Goal: Information Seeking & Learning: Learn about a topic

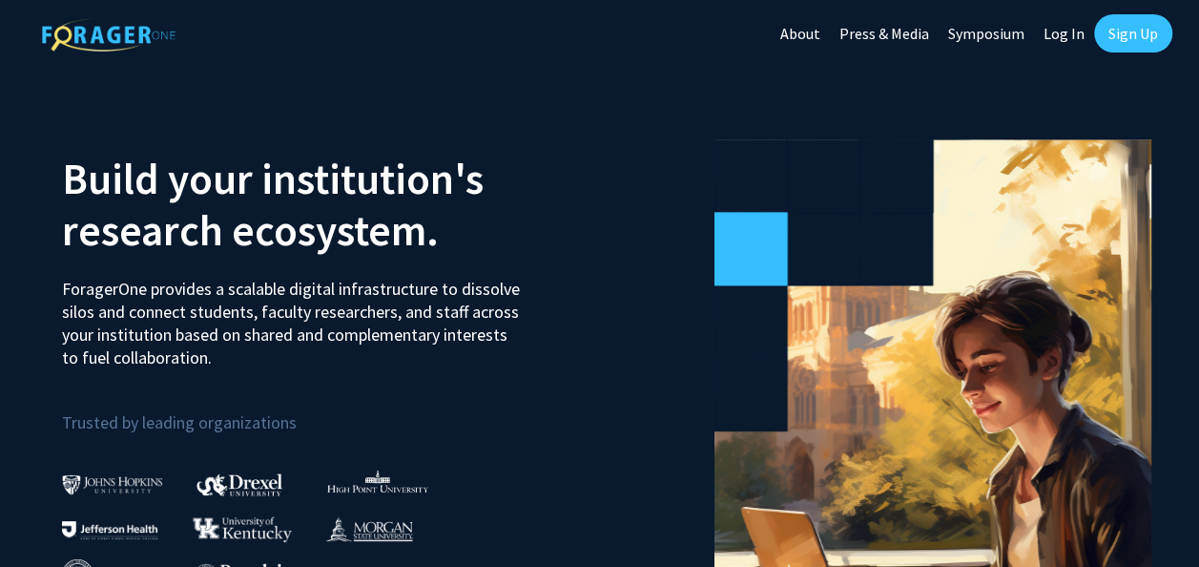
click at [1107, 34] on link "Sign Up" at bounding box center [1133, 33] width 78 height 38
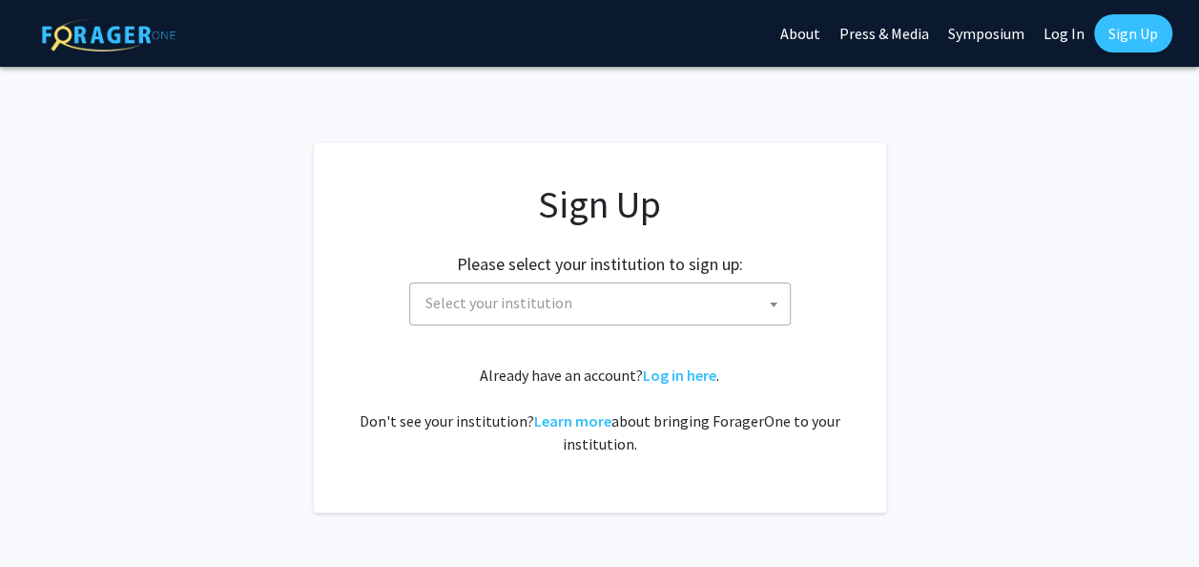
click at [662, 322] on span "Select your institution" at bounding box center [600, 303] width 382 height 43
type input "n"
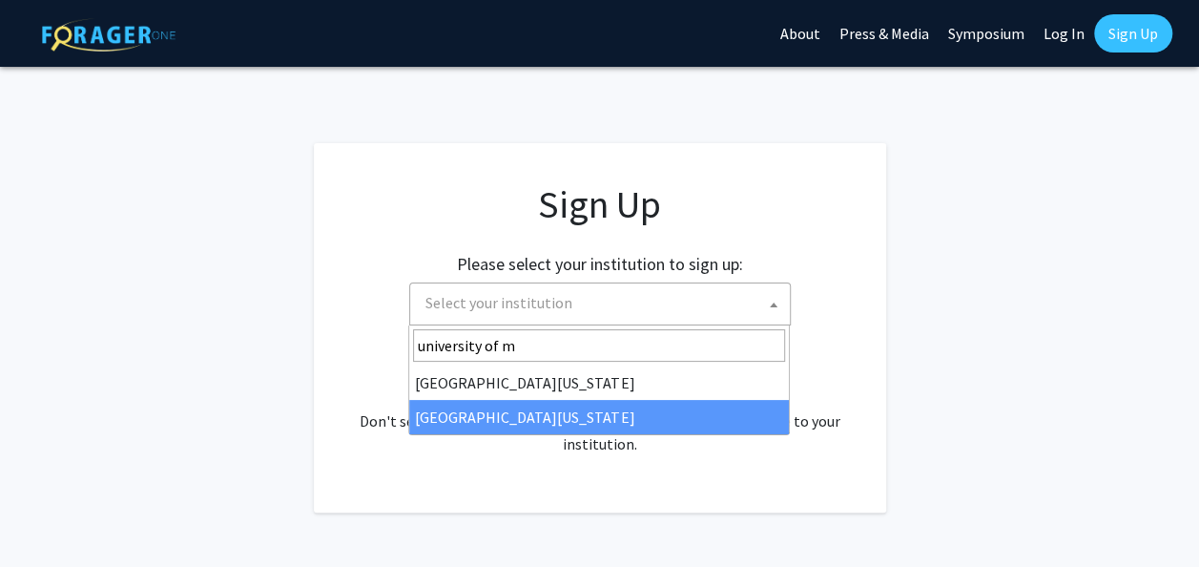
type input "university of m"
select select "33"
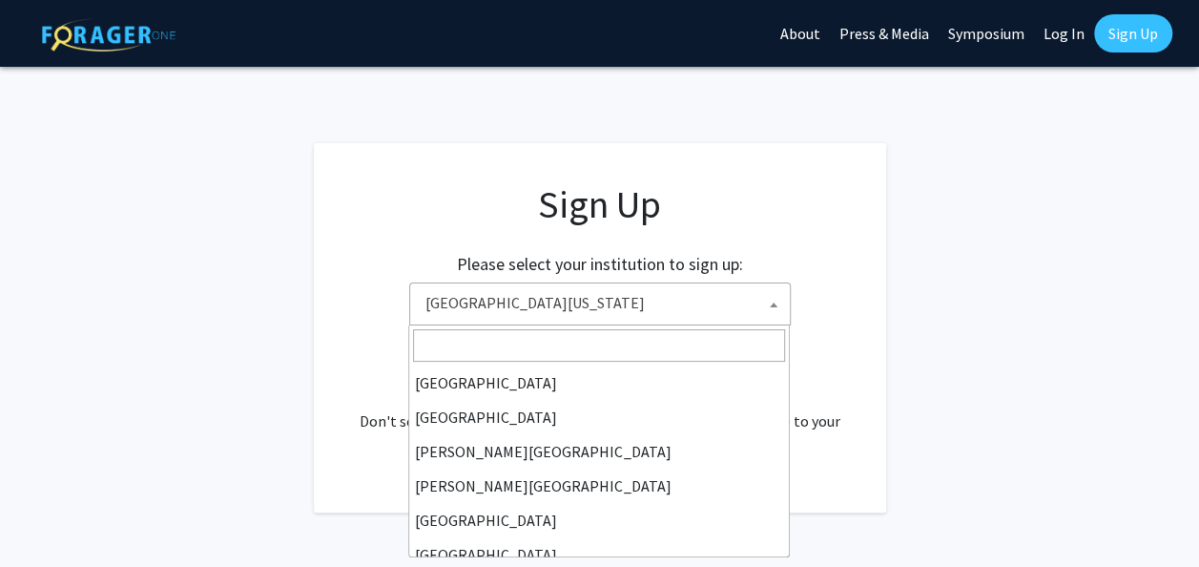
click at [609, 296] on span "[GEOGRAPHIC_DATA][US_STATE]" at bounding box center [604, 302] width 372 height 39
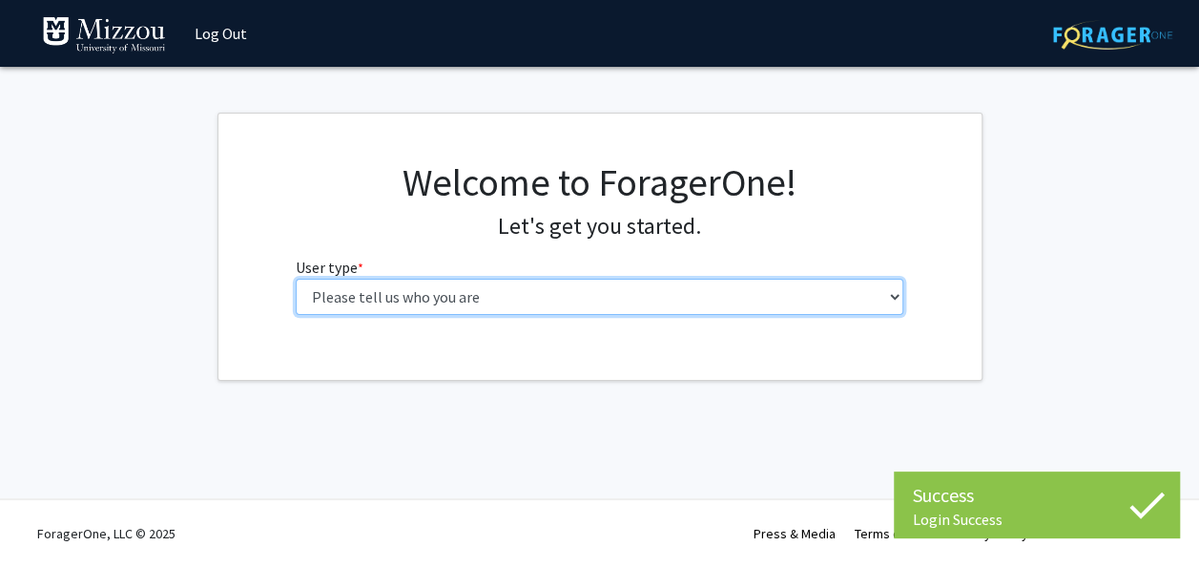
click at [678, 300] on select "Please tell us who you are Undergraduate Student Master's Student Doctoral Cand…" at bounding box center [600, 297] width 608 height 36
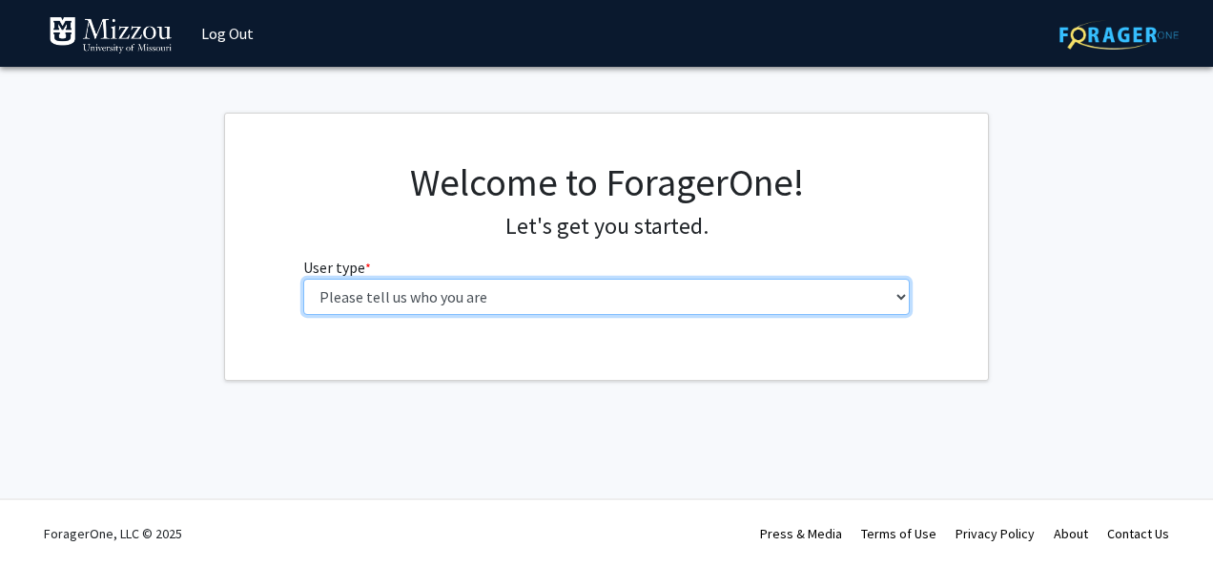
select select "1: undergrad"
click at [303, 279] on select "Please tell us who you are Undergraduate Student Master's Student Doctoral Cand…" at bounding box center [607, 297] width 608 height 36
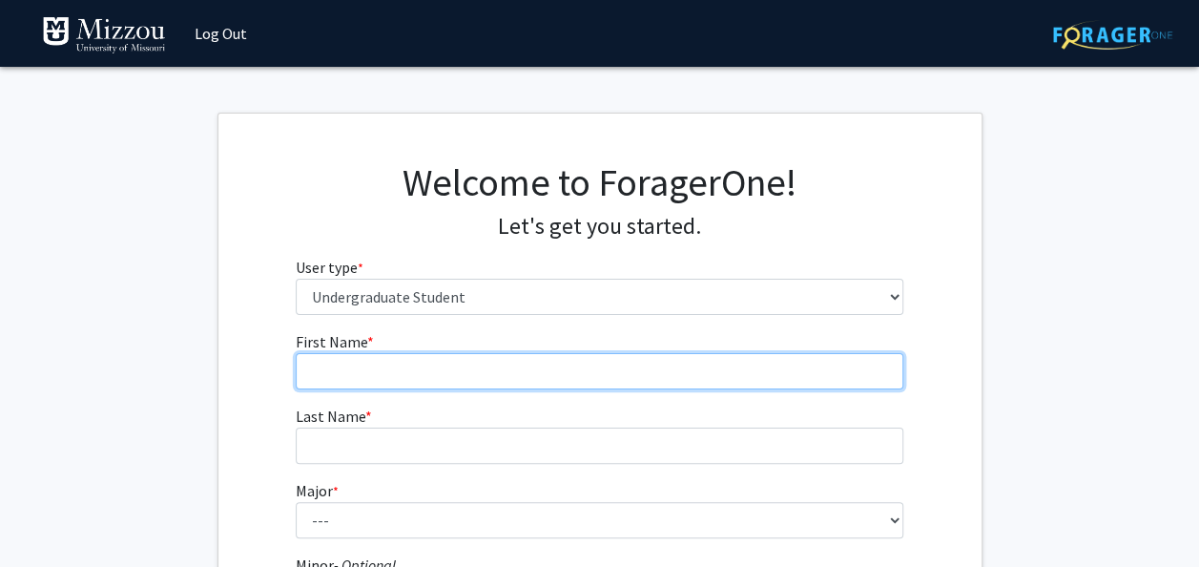
click at [704, 377] on input "First Name * required" at bounding box center [600, 371] width 608 height 36
type input "Abraham"
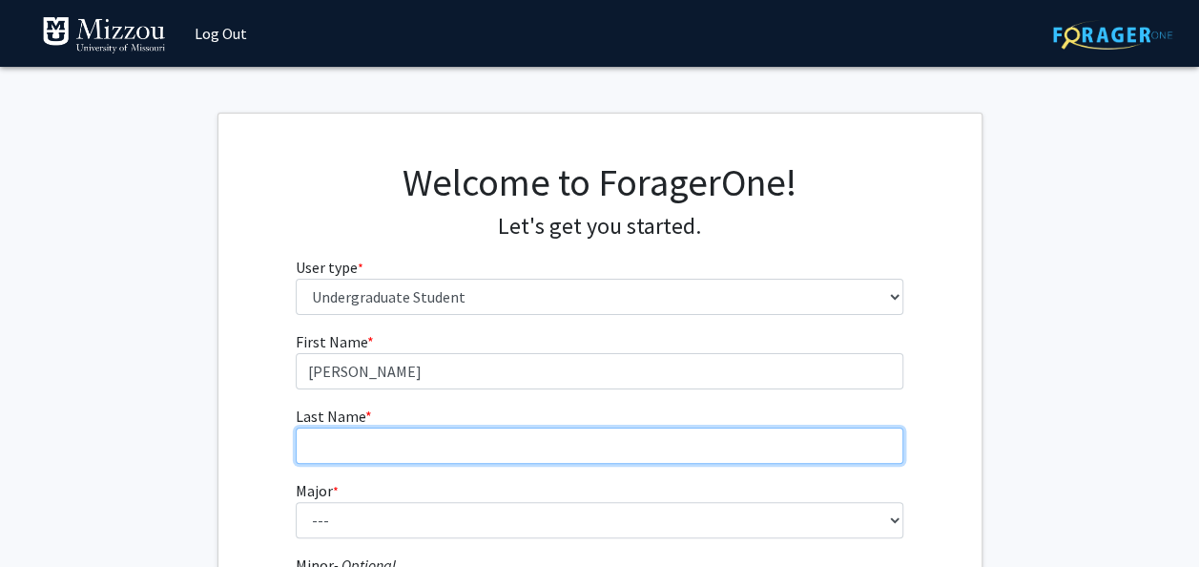
click at [507, 452] on input "Last Name * required" at bounding box center [600, 445] width 608 height 36
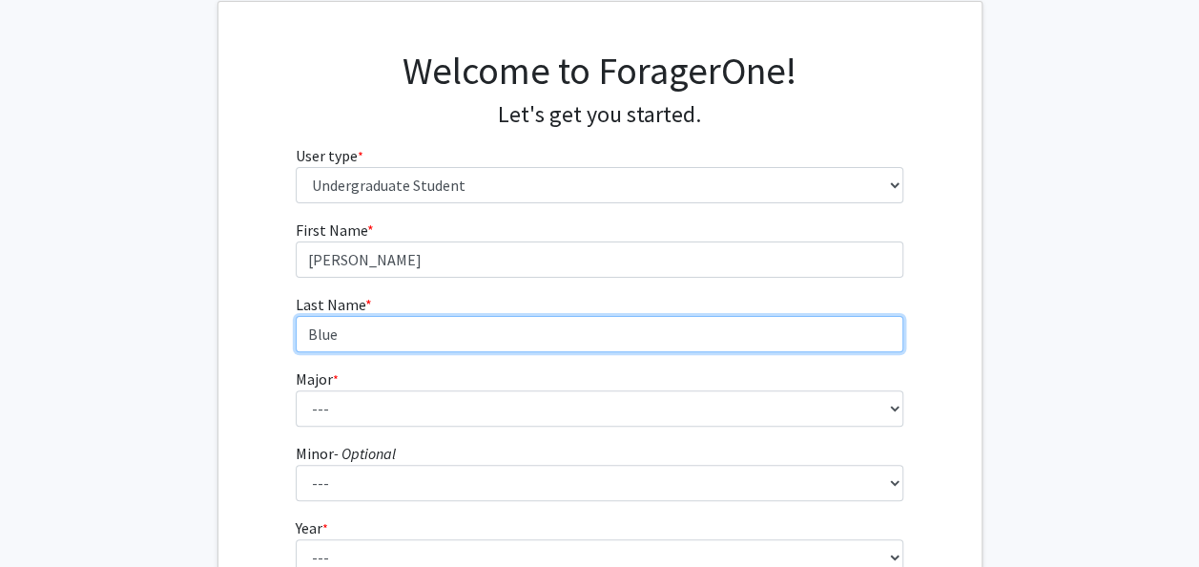
scroll to position [131, 0]
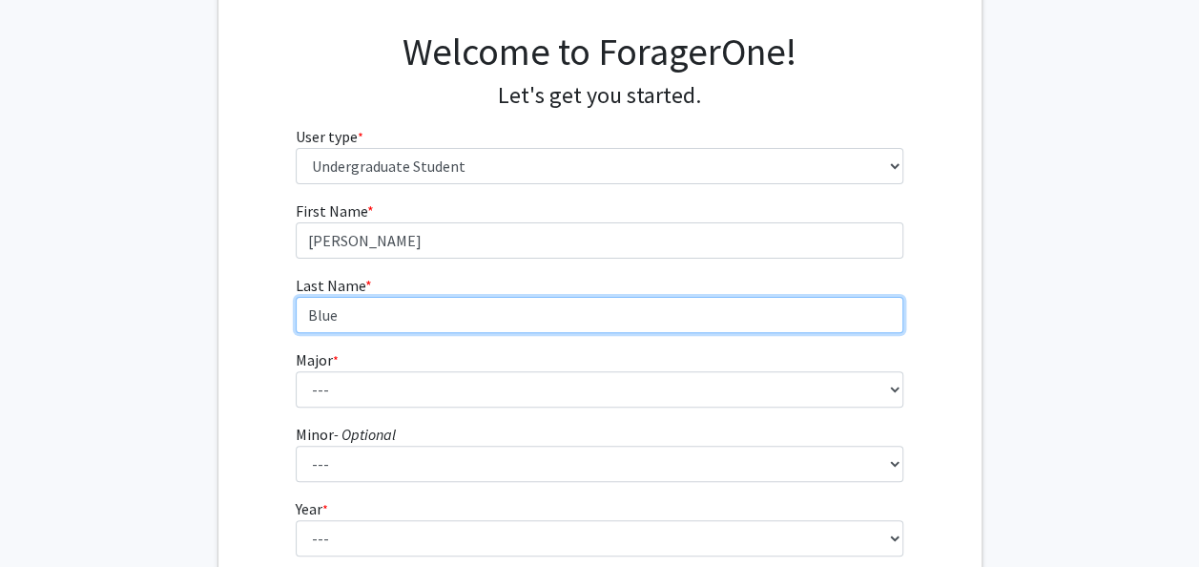
type input "Blue"
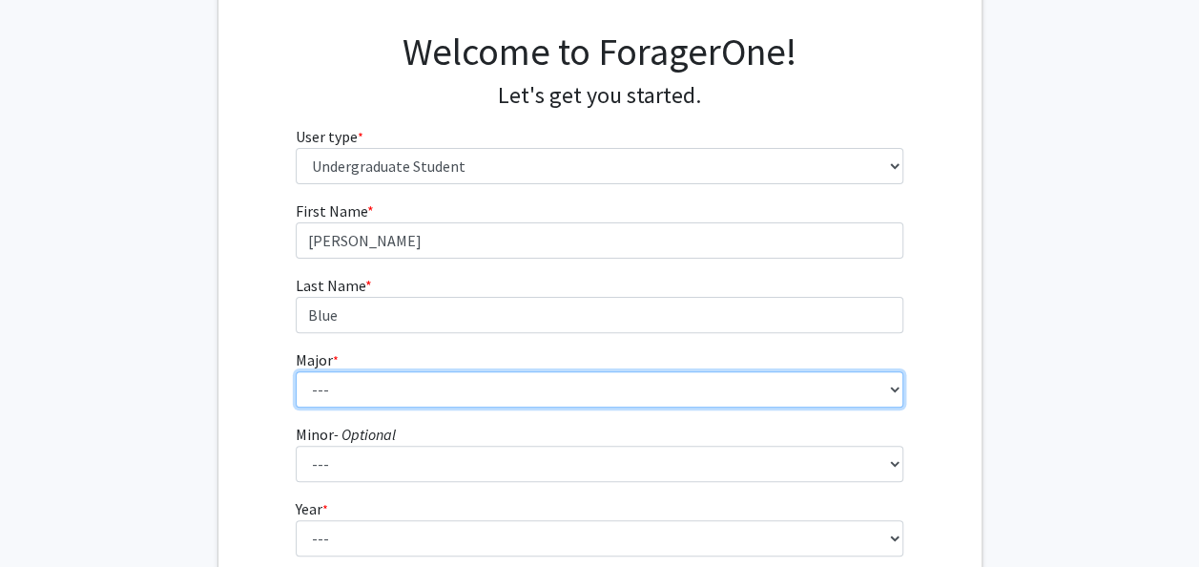
click at [757, 381] on select "--- Agribusiness Management Agricultural Education Agricultural Education: Comm…" at bounding box center [600, 389] width 608 height 36
select select "132: 2625"
click at [296, 371] on select "--- Agribusiness Management Agricultural Education Agricultural Education: Comm…" at bounding box center [600, 389] width 608 height 36
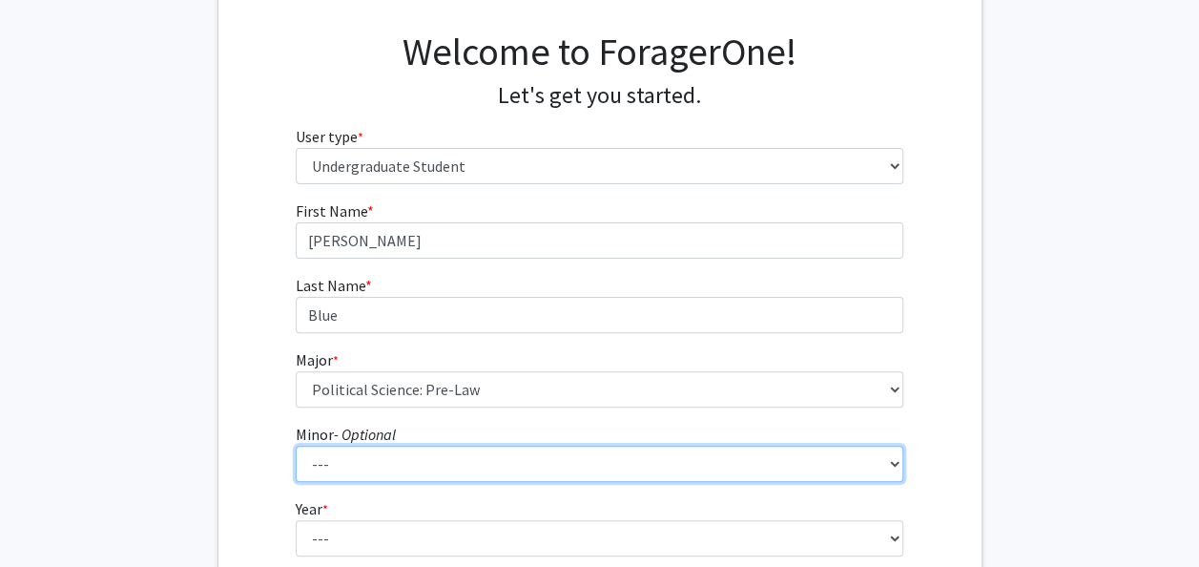
click at [508, 455] on select "--- Accountancy Aerospace Engineering Aerospace Studies Agribusiness Management…" at bounding box center [600, 463] width 608 height 36
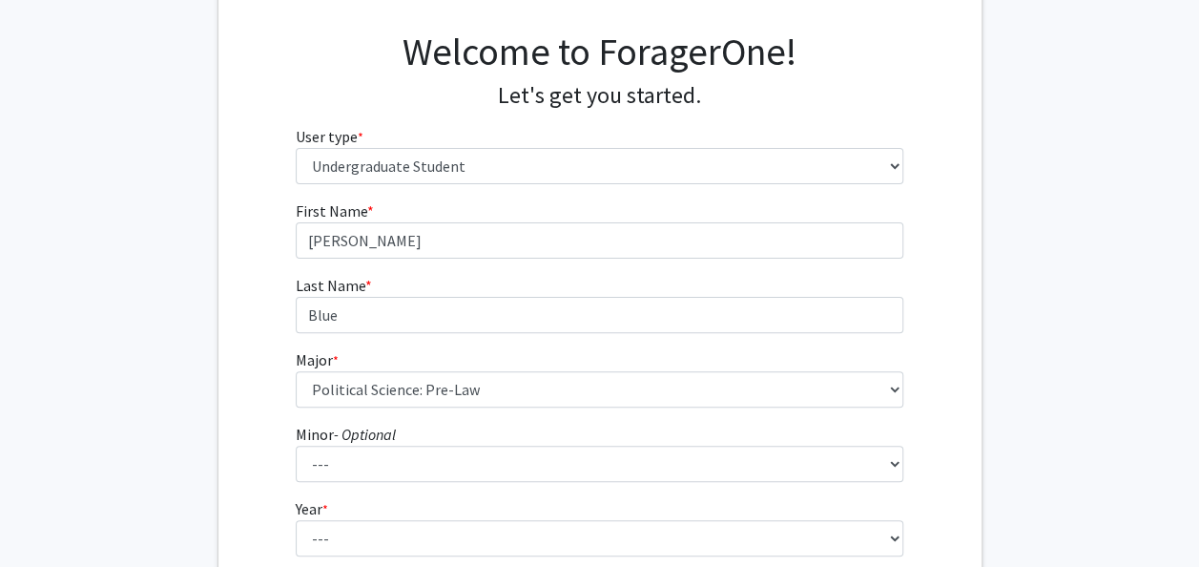
click at [980, 174] on div "Welcome to ForagerOne! Let's get you started. User type * required Please tell …" at bounding box center [599, 114] width 763 height 171
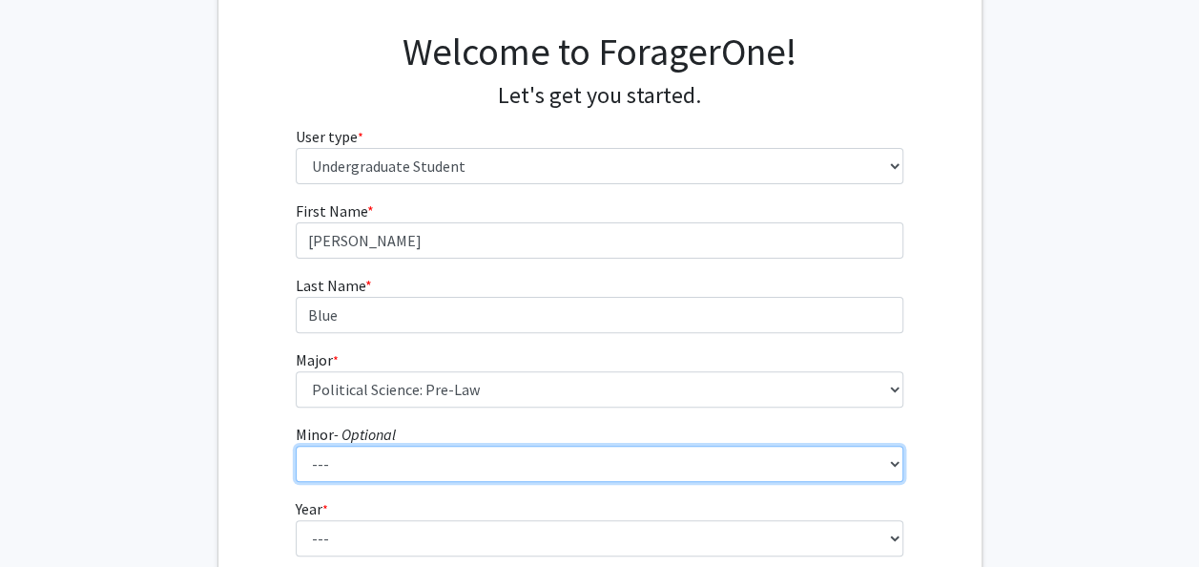
click at [760, 452] on select "--- Accountancy Aerospace Engineering Aerospace Studies Agribusiness Management…" at bounding box center [600, 463] width 608 height 36
select select "79: 2035"
click at [296, 445] on select "--- Accountancy Aerospace Engineering Aerospace Studies Agribusiness Management…" at bounding box center [600, 463] width 608 height 36
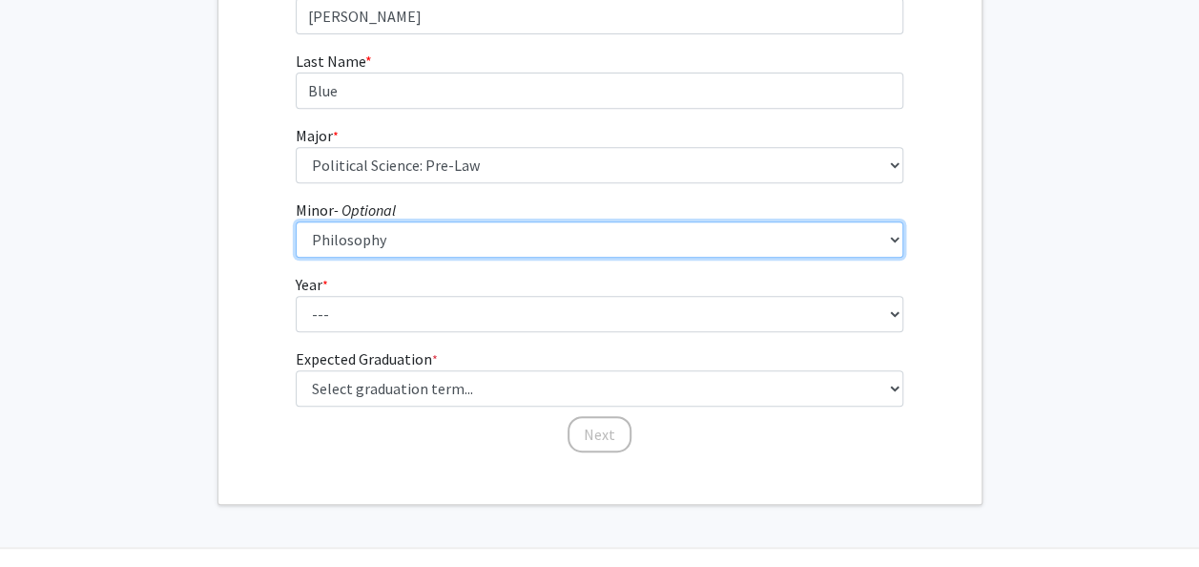
scroll to position [359, 0]
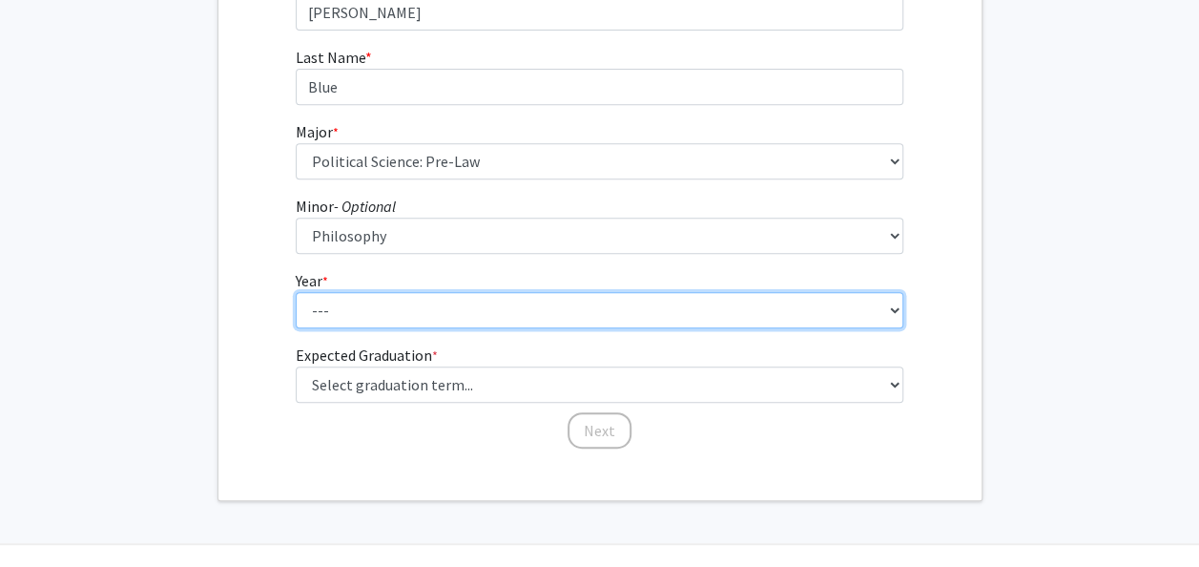
click at [868, 309] on select "--- First-year Sophomore Junior Senior Postbaccalaureate Certificate" at bounding box center [600, 310] width 608 height 36
select select "2: sophomore"
click at [296, 292] on select "--- First-year Sophomore Junior Senior Postbaccalaureate Certificate" at bounding box center [600, 310] width 608 height 36
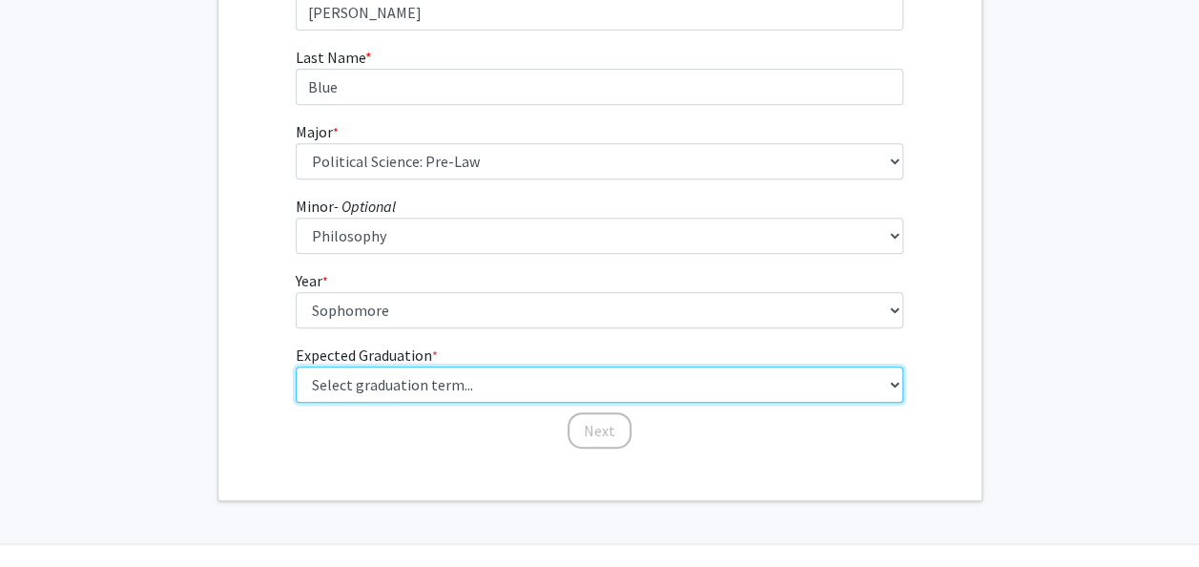
click at [639, 384] on select "Select graduation term... Spring 2025 Summer 2025 Fall 2025 Winter 2025 Spring …" at bounding box center [600, 384] width 608 height 36
select select "15: fall_2028"
click at [296, 366] on select "Select graduation term... Spring 2025 Summer 2025 Fall 2025 Winter 2025 Spring …" at bounding box center [600, 384] width 608 height 36
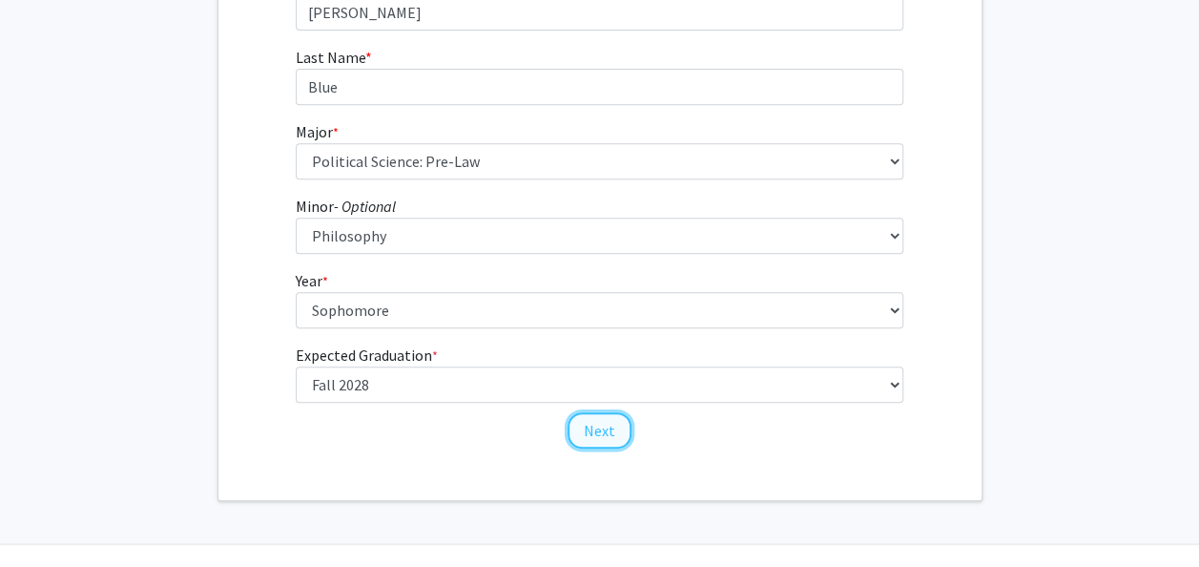
click at [605, 432] on button "Next" at bounding box center [600, 430] width 64 height 36
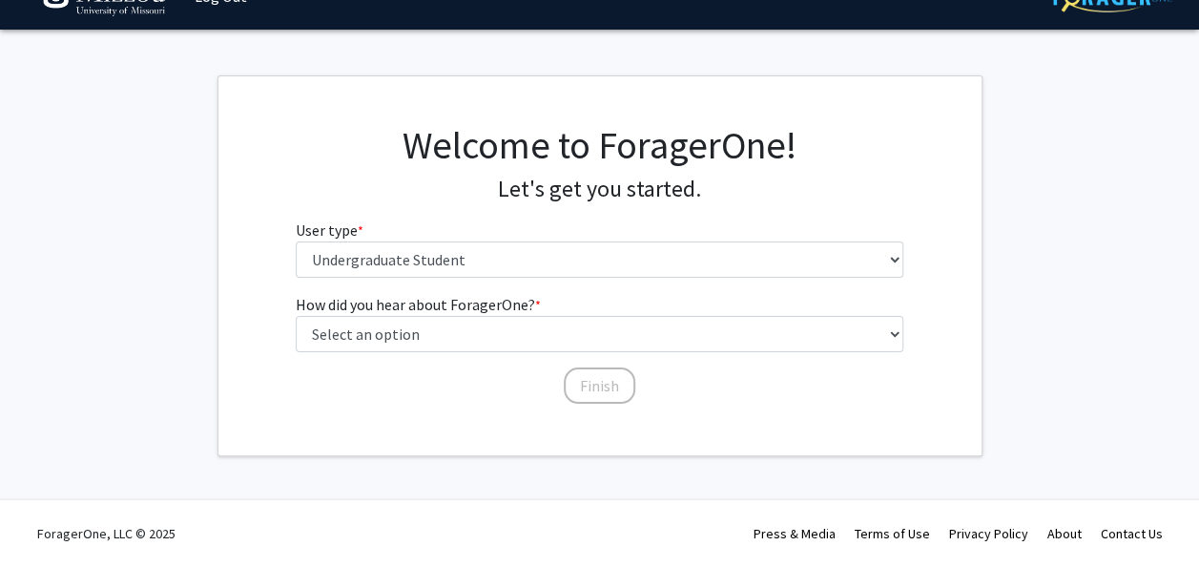
scroll to position [0, 0]
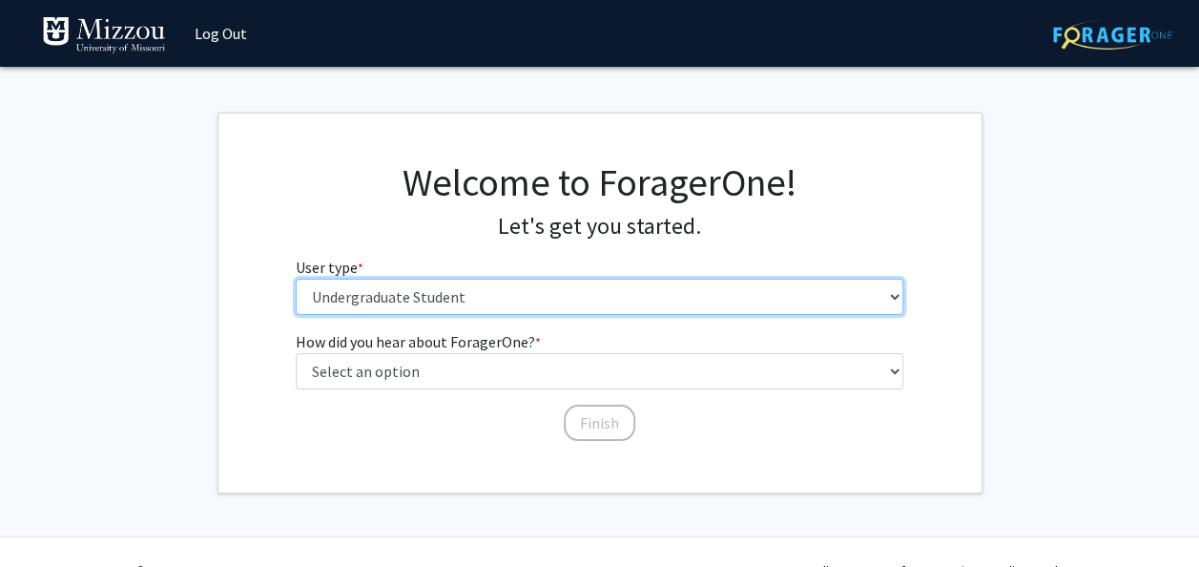
click at [750, 311] on select "Please tell us who you are Undergraduate Student Master's Student Doctoral Cand…" at bounding box center [600, 297] width 608 height 36
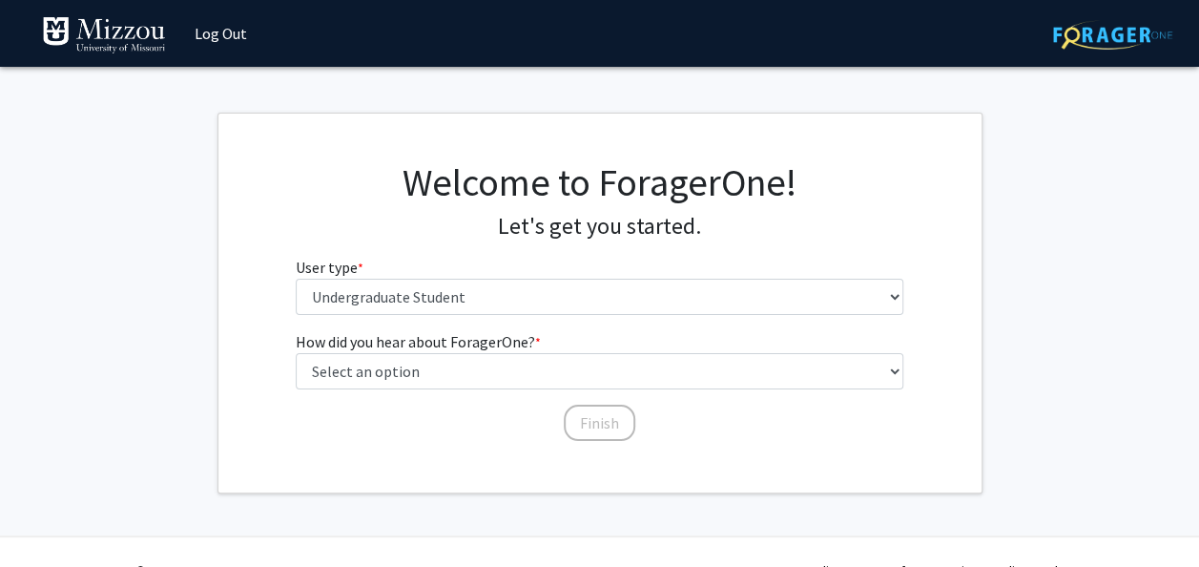
click at [926, 237] on div "Welcome to ForagerOne! Let's get you started. User type * required Please tell …" at bounding box center [599, 244] width 763 height 171
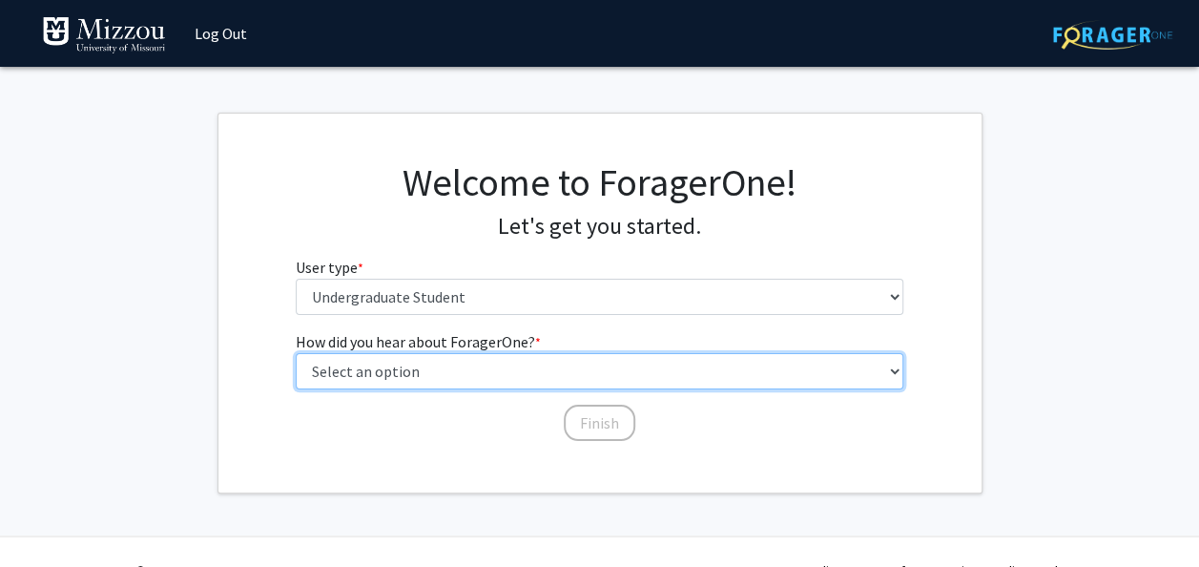
click at [746, 368] on select "Select an option Peer/student recommendation Faculty/staff recommendation Unive…" at bounding box center [600, 371] width 608 height 36
select select "2: faculty_recommendation"
click at [296, 353] on select "Select an option Peer/student recommendation Faculty/staff recommendation Unive…" at bounding box center [600, 371] width 608 height 36
click at [669, 370] on select "Select an option Peer/student recommendation Faculty/staff recommendation Unive…" at bounding box center [600, 371] width 608 height 36
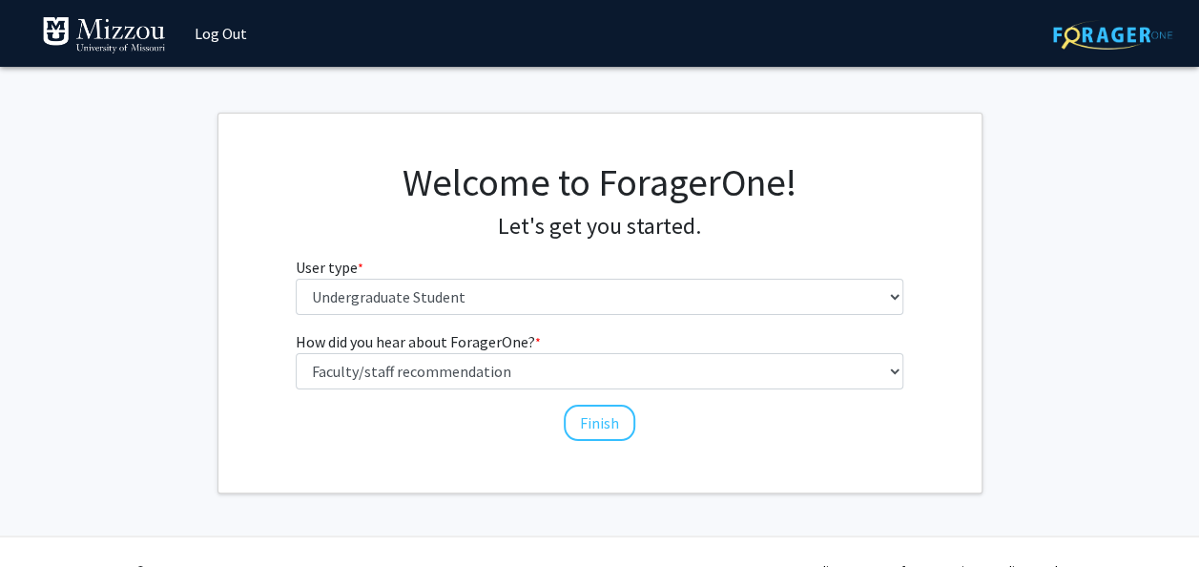
click at [1010, 471] on fg-get-started "Welcome to ForagerOne! Let's get you started. User type * required Please tell …" at bounding box center [599, 303] width 1199 height 381
click at [595, 421] on button "Finish" at bounding box center [600, 422] width 72 height 36
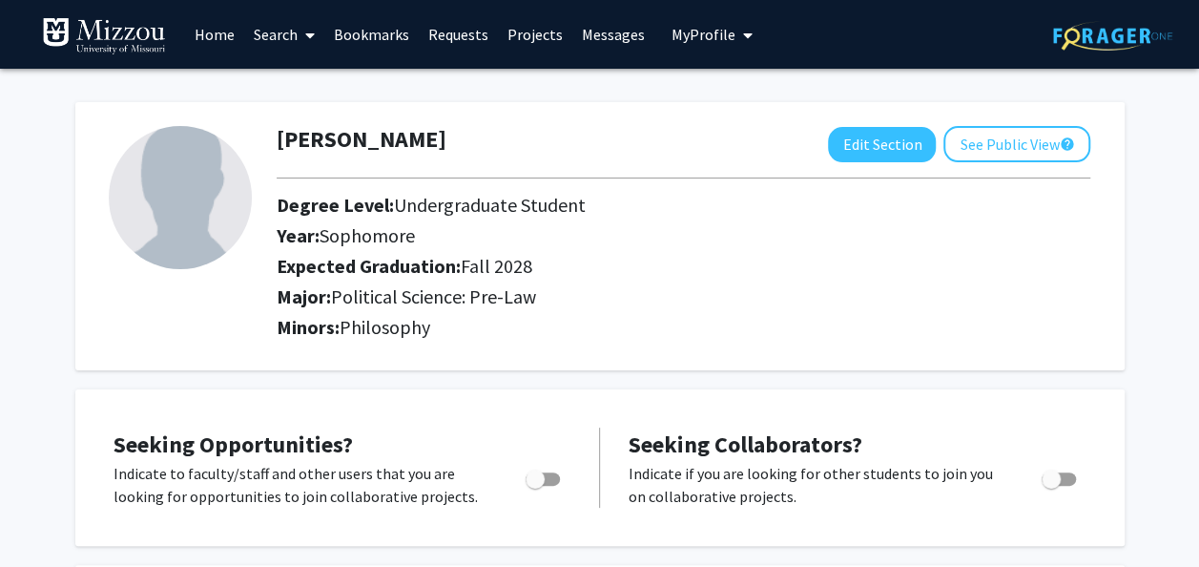
click at [286, 38] on link "Search" at bounding box center [284, 34] width 80 height 67
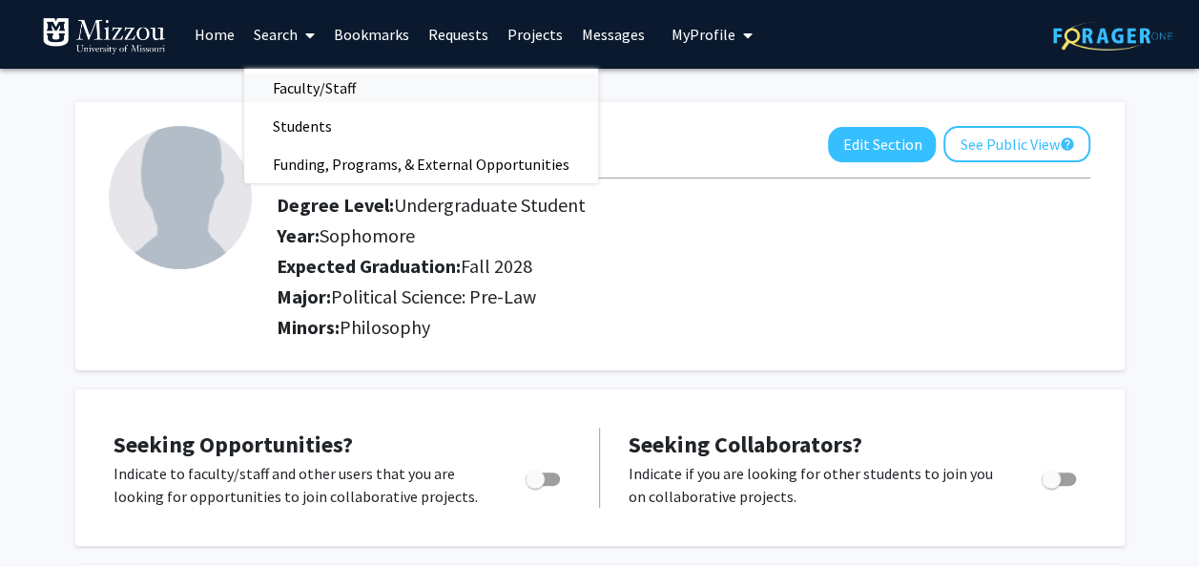
click at [356, 90] on span "Faculty/Staff" at bounding box center [314, 88] width 140 height 38
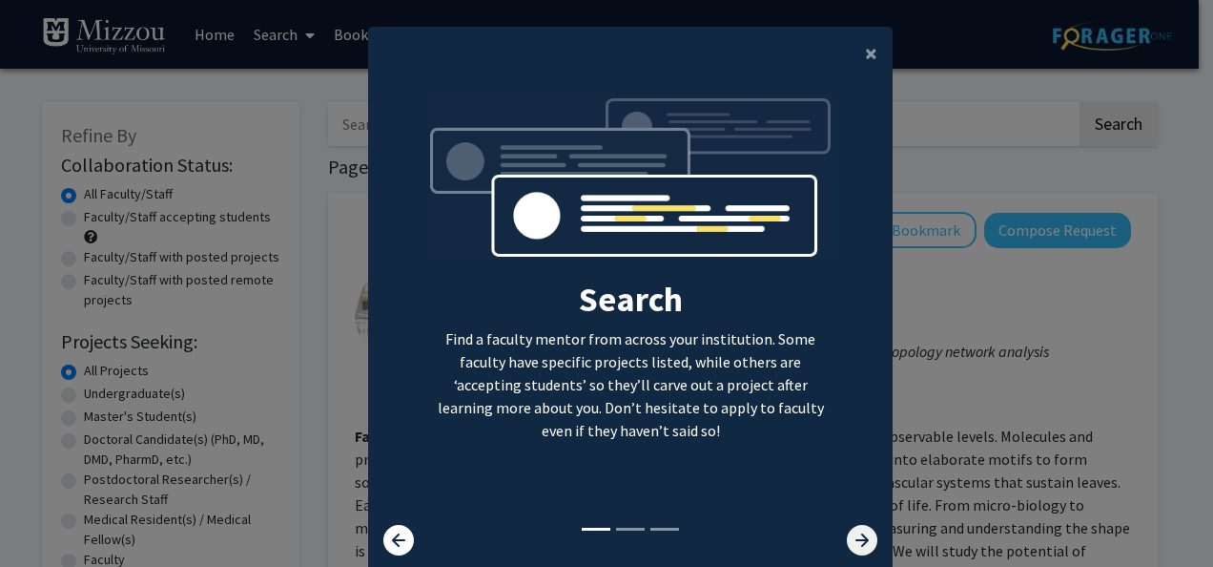
click at [856, 533] on icon at bounding box center [862, 540] width 31 height 31
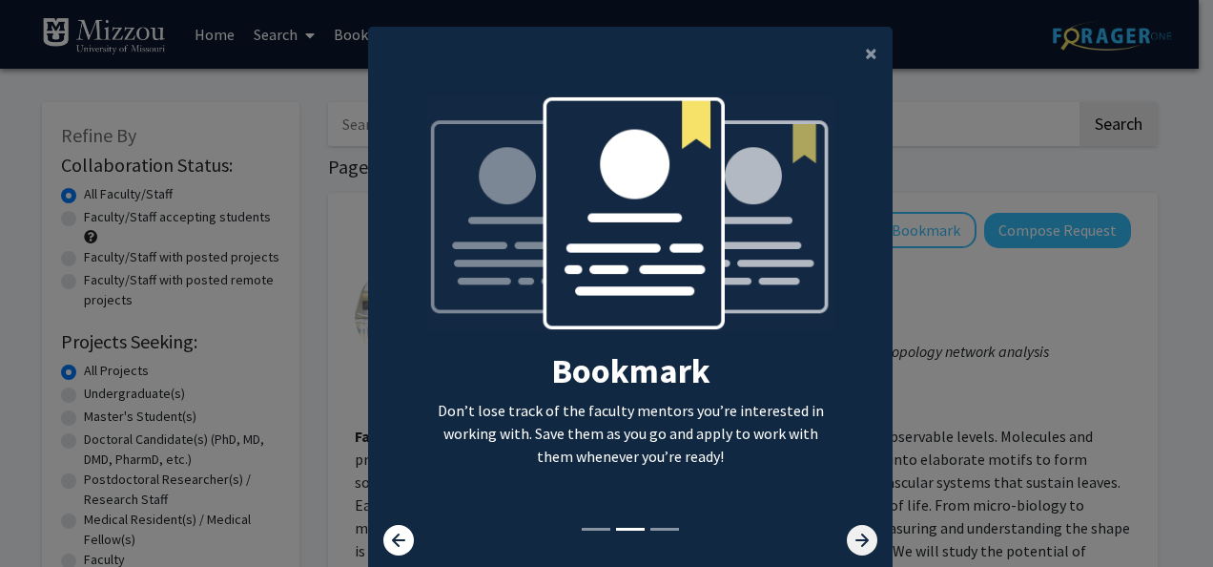
click at [856, 533] on icon at bounding box center [862, 540] width 31 height 31
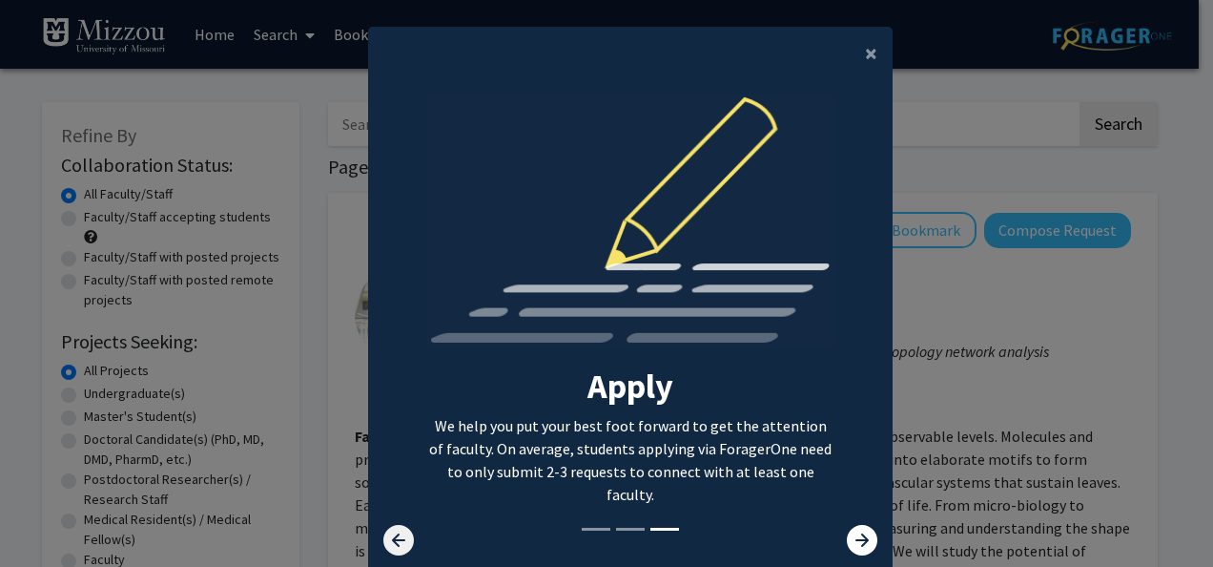
click at [397, 534] on icon at bounding box center [398, 540] width 31 height 31
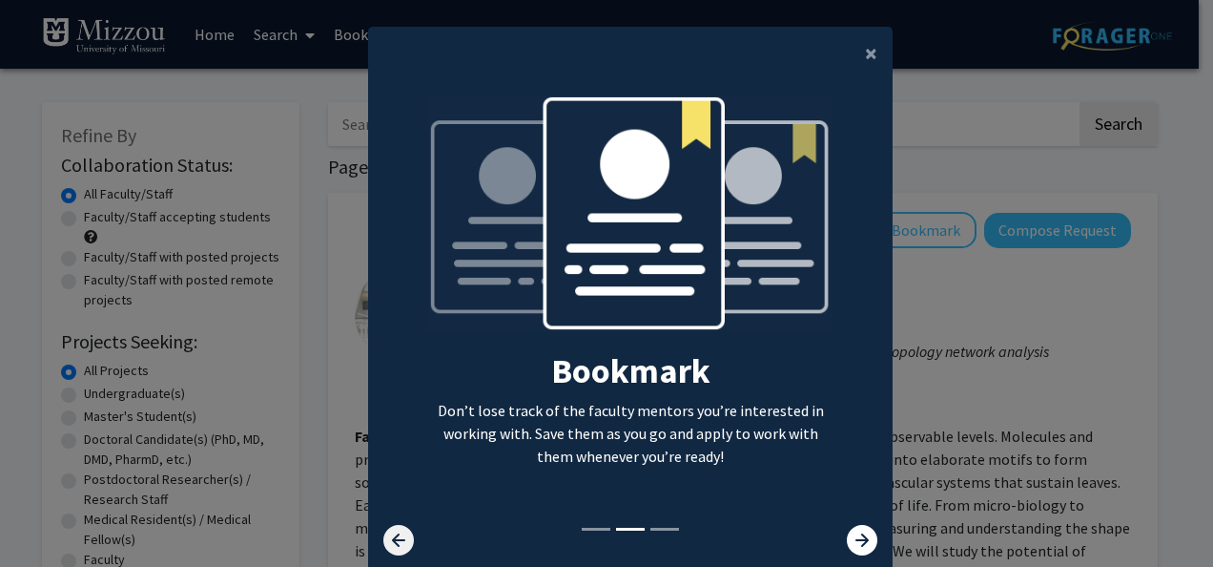
click at [397, 534] on icon at bounding box center [398, 540] width 31 height 31
click at [384, 536] on icon at bounding box center [398, 540] width 31 height 31
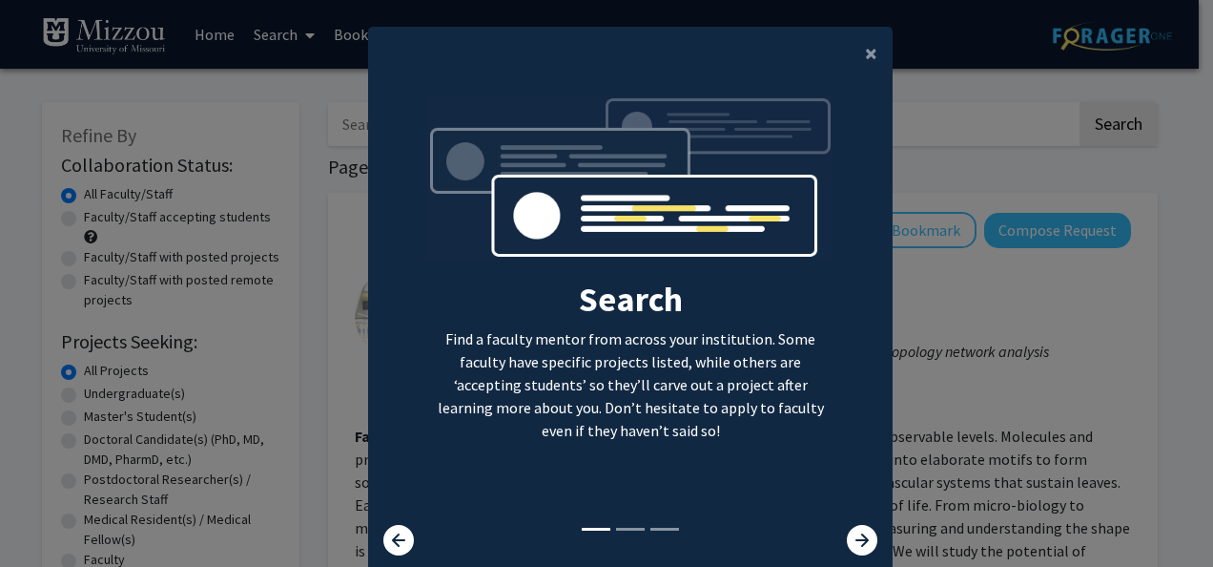
click at [859, 522] on div "Search Find a faculty mentor from across your institution. Some faculty have sp…" at bounding box center [630, 309] width 523 height 429
click at [852, 536] on icon at bounding box center [862, 540] width 31 height 31
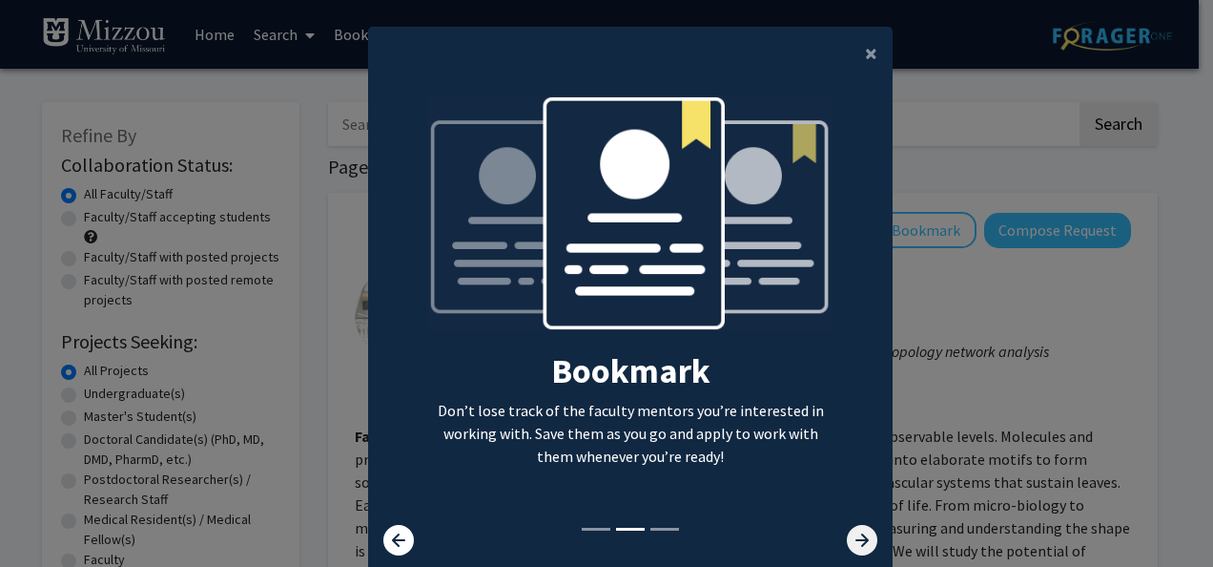
click at [847, 538] on icon at bounding box center [862, 540] width 31 height 31
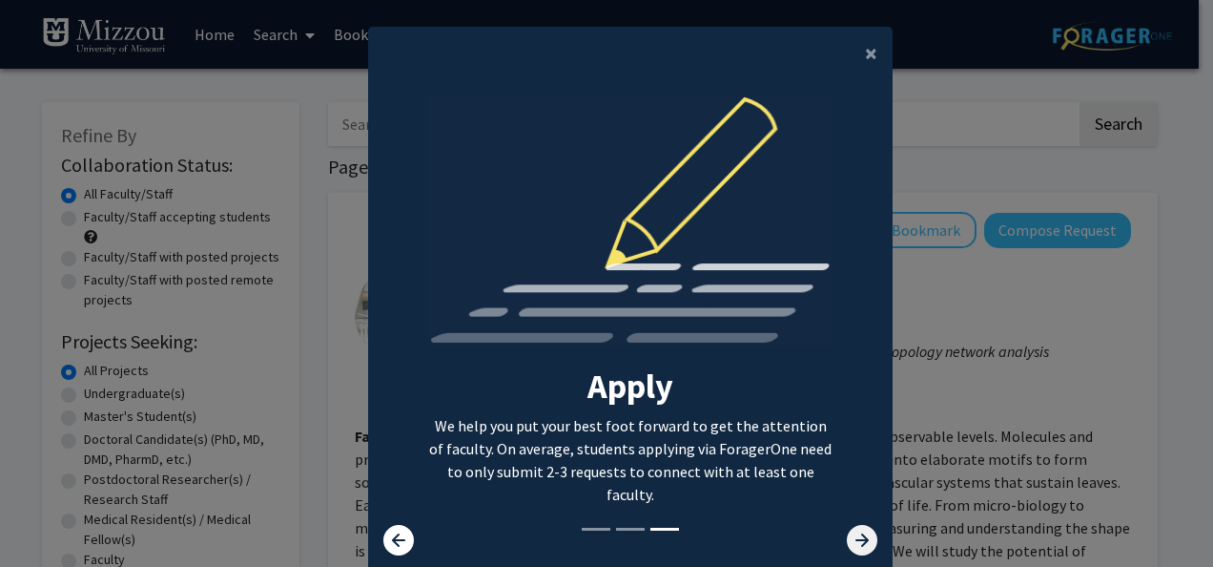
click at [847, 536] on icon at bounding box center [862, 540] width 31 height 31
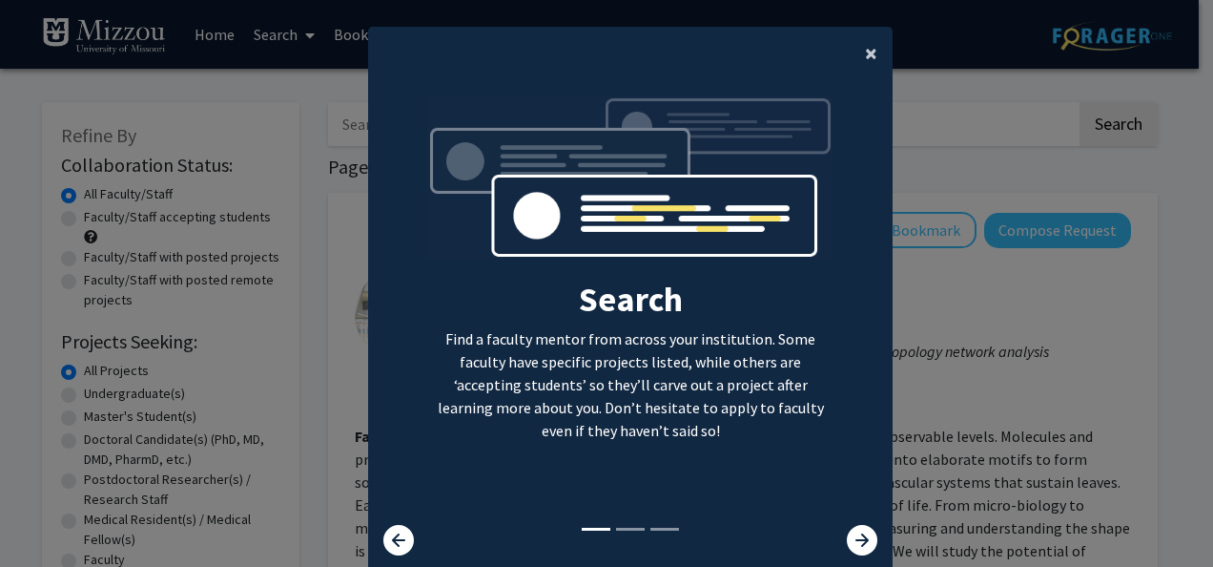
click at [867, 47] on span "×" at bounding box center [871, 53] width 12 height 30
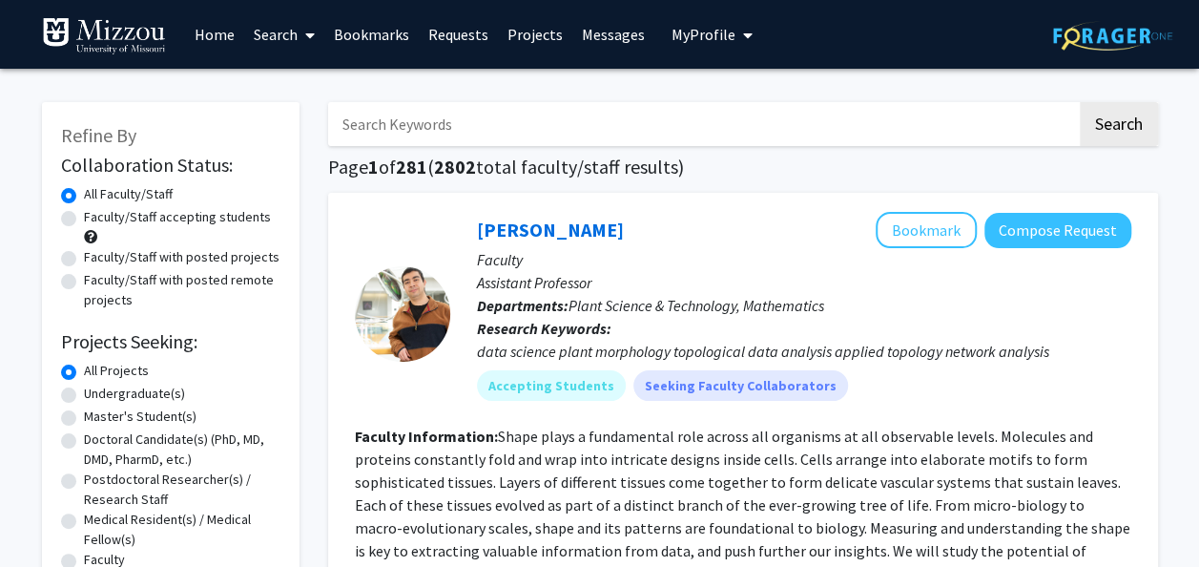
click at [851, 128] on input "Search Keywords" at bounding box center [702, 124] width 749 height 44
type input "s"
type input "P"
click at [857, 120] on input "P" at bounding box center [702, 124] width 749 height 44
type input "P"
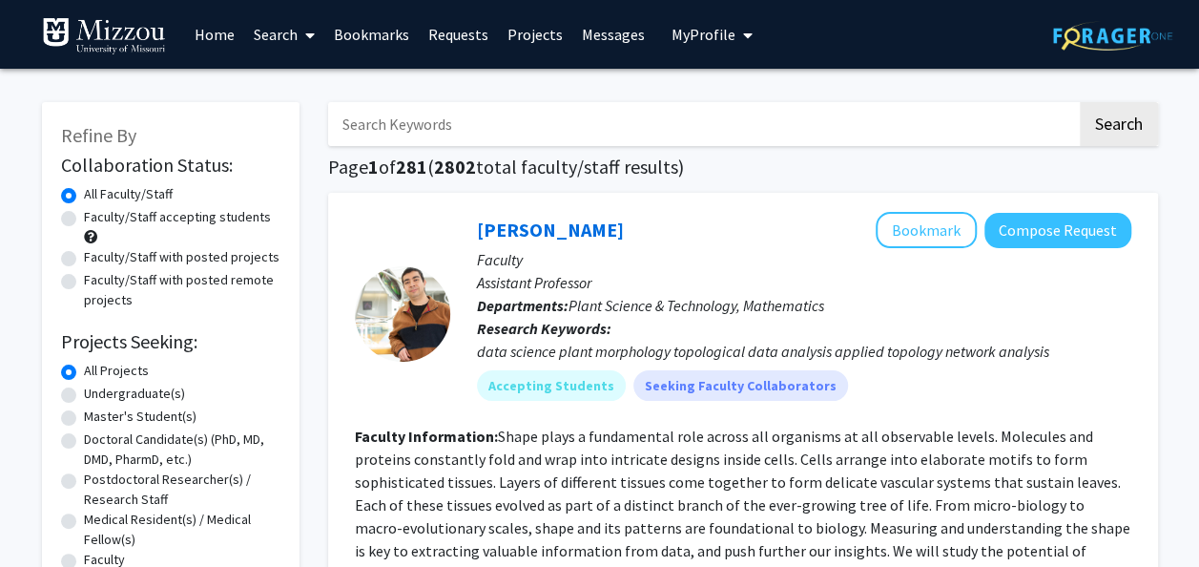
click at [590, 132] on input "Search Keywords" at bounding box center [702, 124] width 749 height 44
paste input "Political Science"
click at [1080, 102] on button "Search" at bounding box center [1119, 124] width 78 height 44
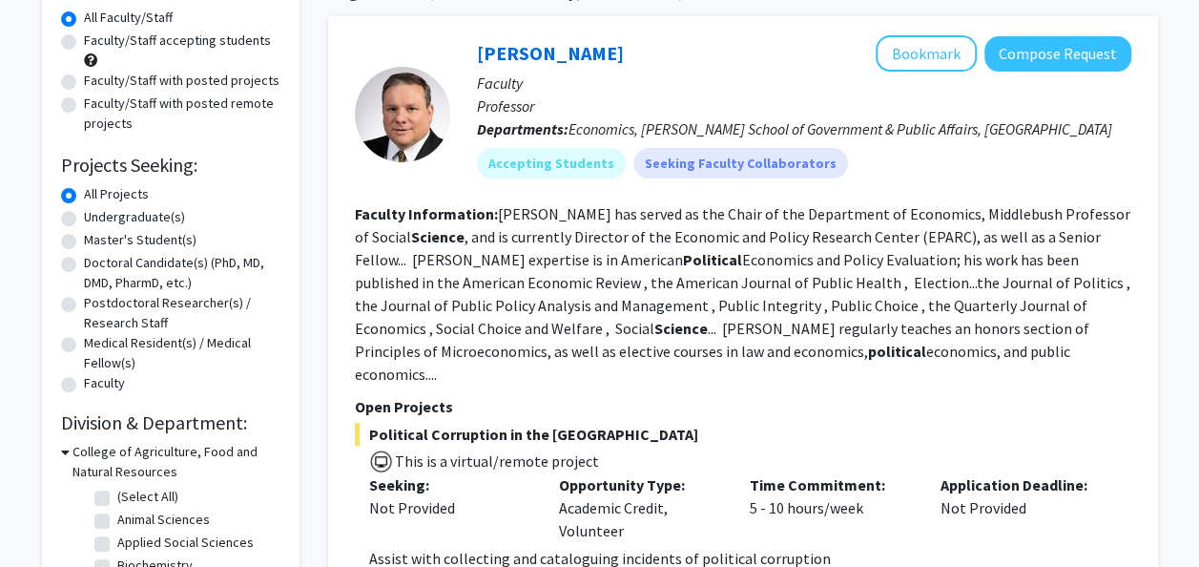
scroll to position [182, 0]
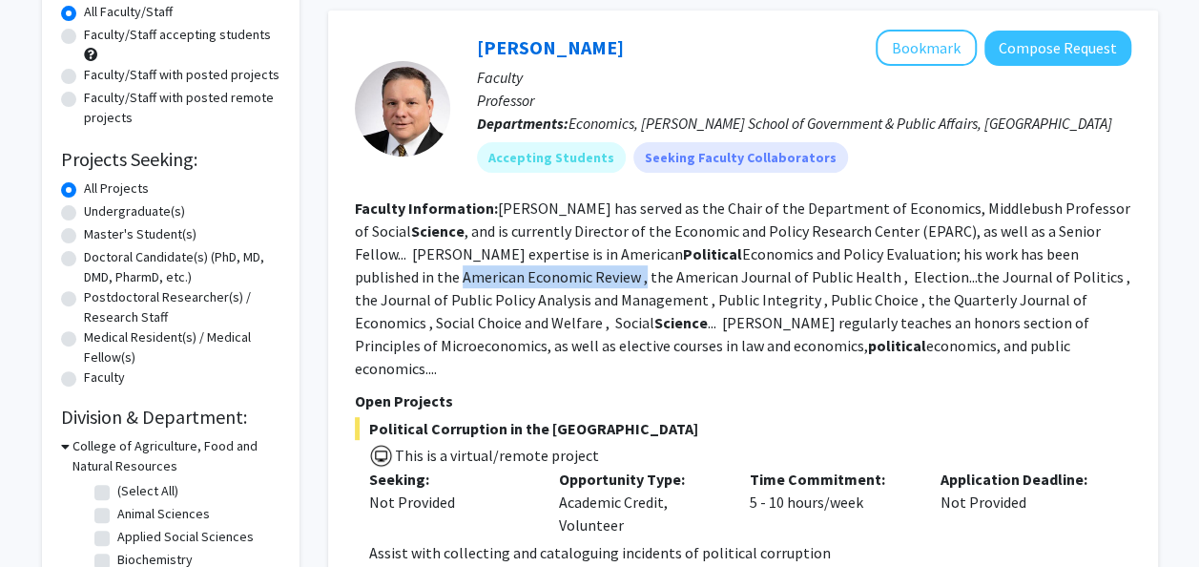
drag, startPoint x: 1003, startPoint y: 252, endPoint x: 470, endPoint y: 281, distance: 533.1
click at [470, 281] on fg-read-more "Milyo has served as the Chair of the Department of Economics, Middlebush Profes…" at bounding box center [743, 287] width 776 height 179
copy fg-read-more "American Economic Review"
click at [645, 298] on fg-read-more "Milyo has served as the Chair of the Department of Economics, Middlebush Profes…" at bounding box center [743, 287] width 776 height 179
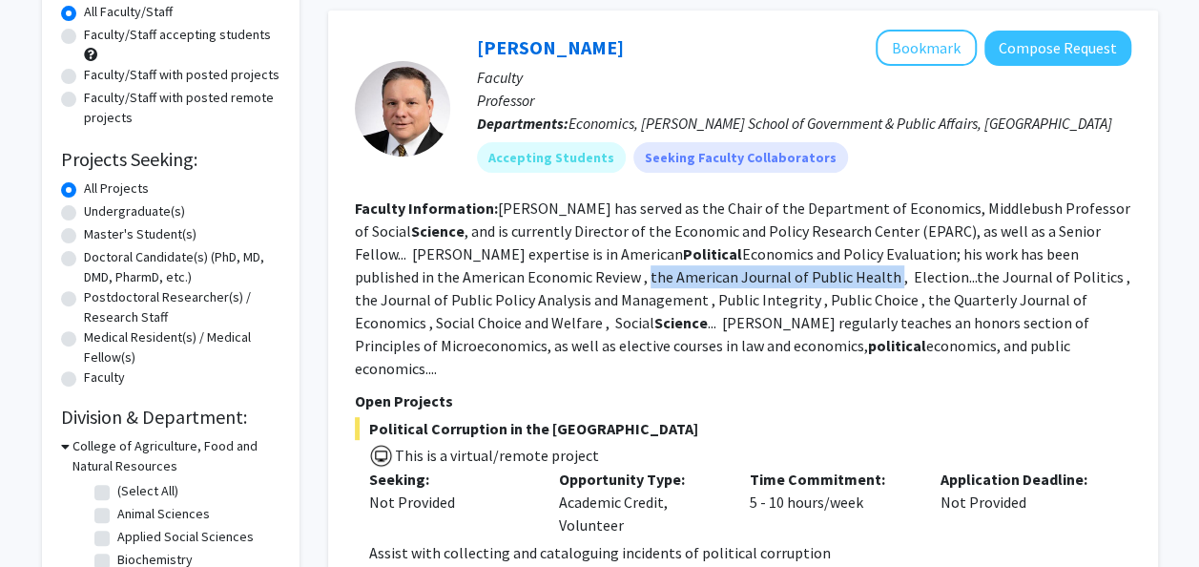
drag, startPoint x: 472, startPoint y: 277, endPoint x: 715, endPoint y: 272, distance: 243.3
click at [715, 272] on fg-read-more "Milyo has served as the Chair of the Department of Economics, Middlebush Profes…" at bounding box center [743, 287] width 776 height 179
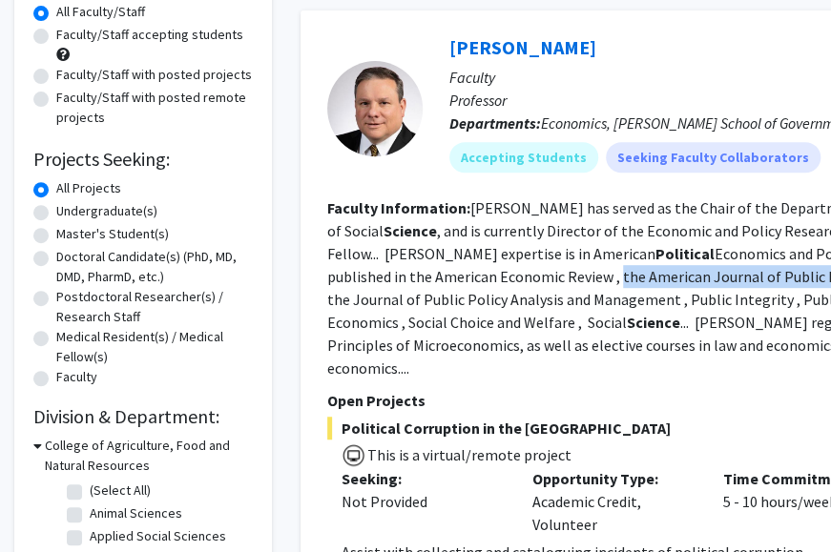
copy fg-read-more "the American Journal of Public Health"
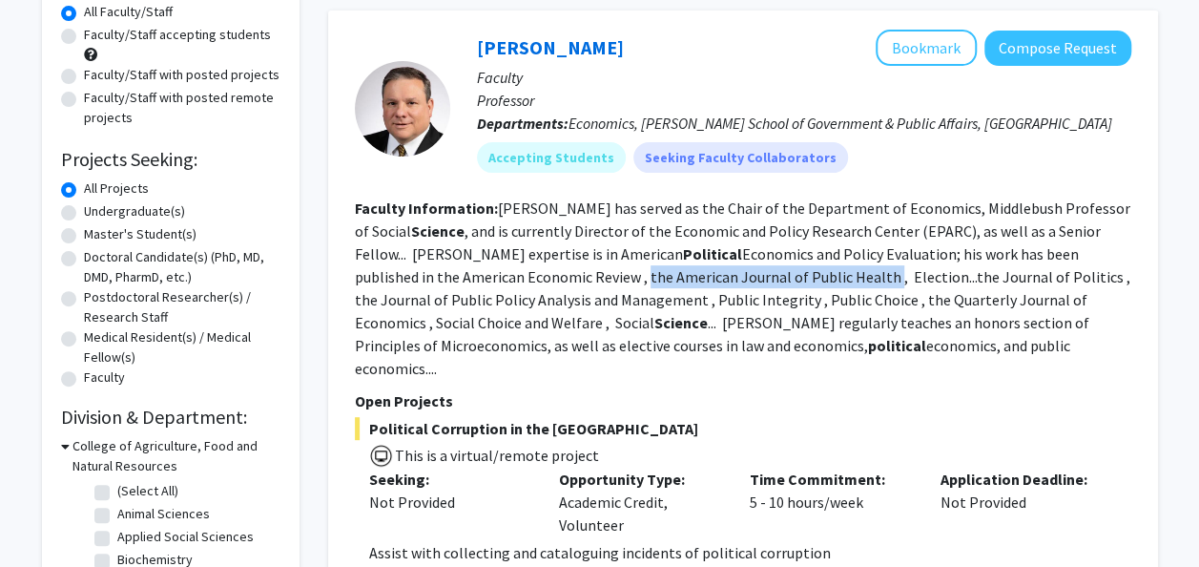
click at [739, 274] on fg-read-more "Milyo has served as the Chair of the Department of Economics, Middlebush Profes…" at bounding box center [743, 287] width 776 height 179
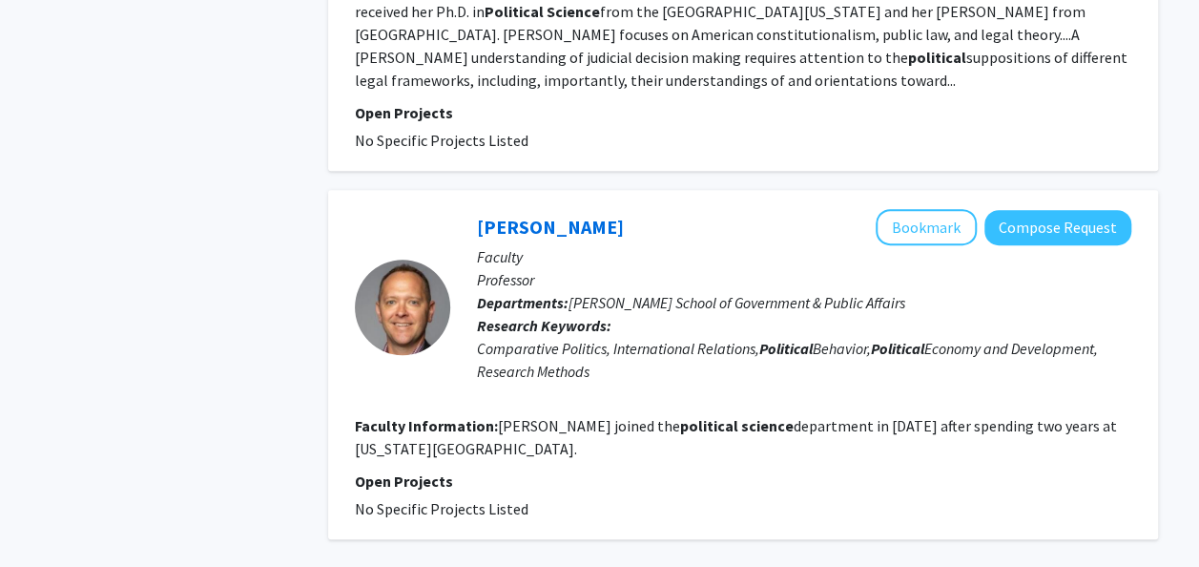
scroll to position [3920, 0]
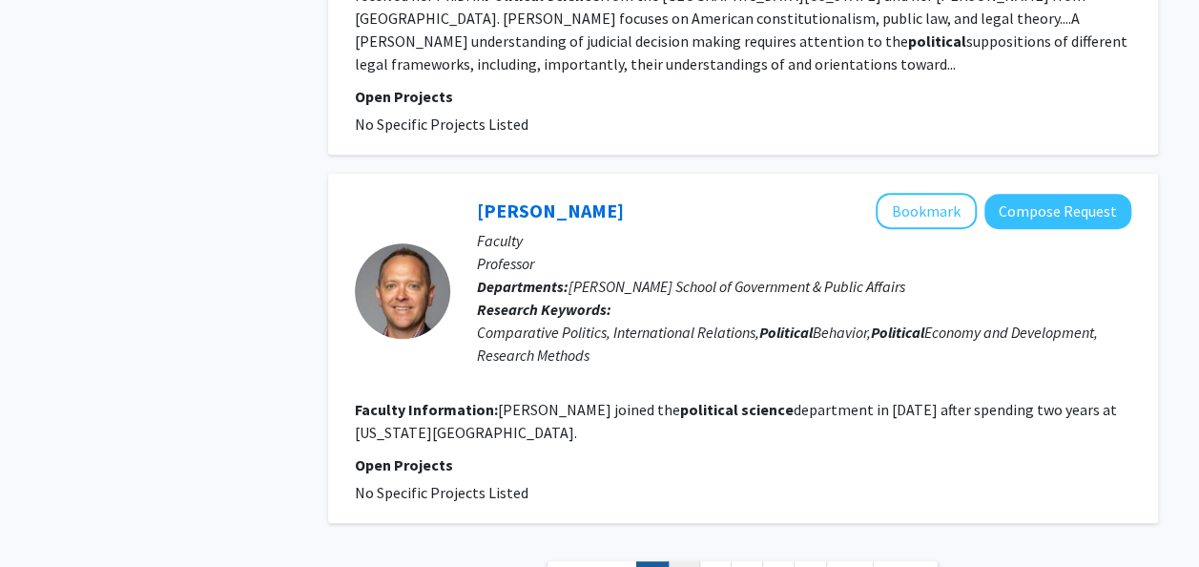
click at [675, 561] on link "2" at bounding box center [684, 577] width 32 height 33
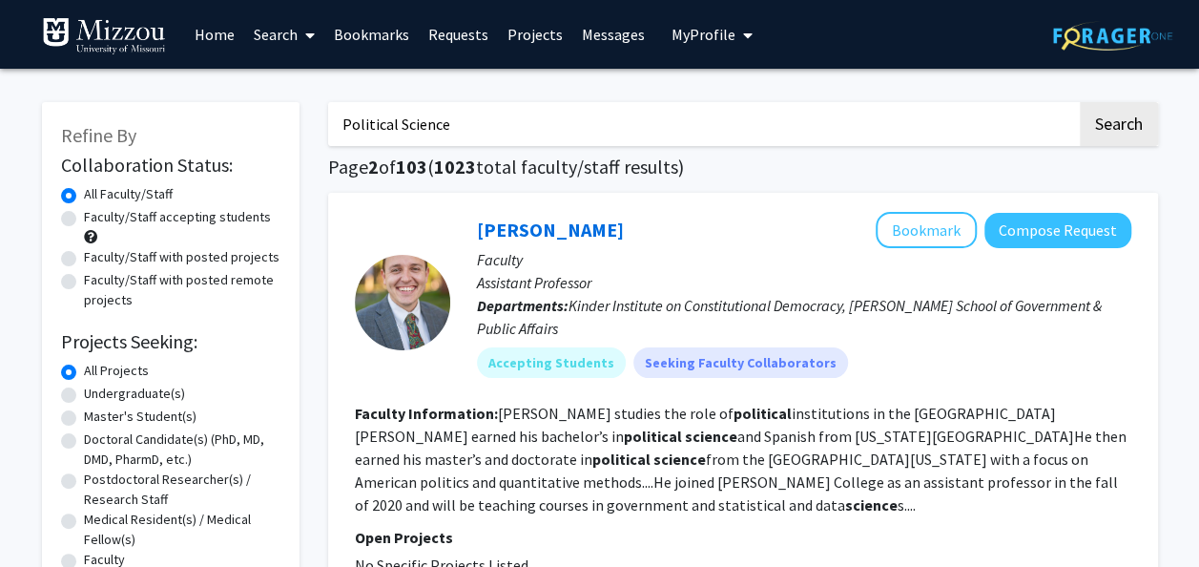
drag, startPoint x: 733, startPoint y: 135, endPoint x: 323, endPoint y: 128, distance: 409.3
paste input "Neuros"
type input "Neuroscience"
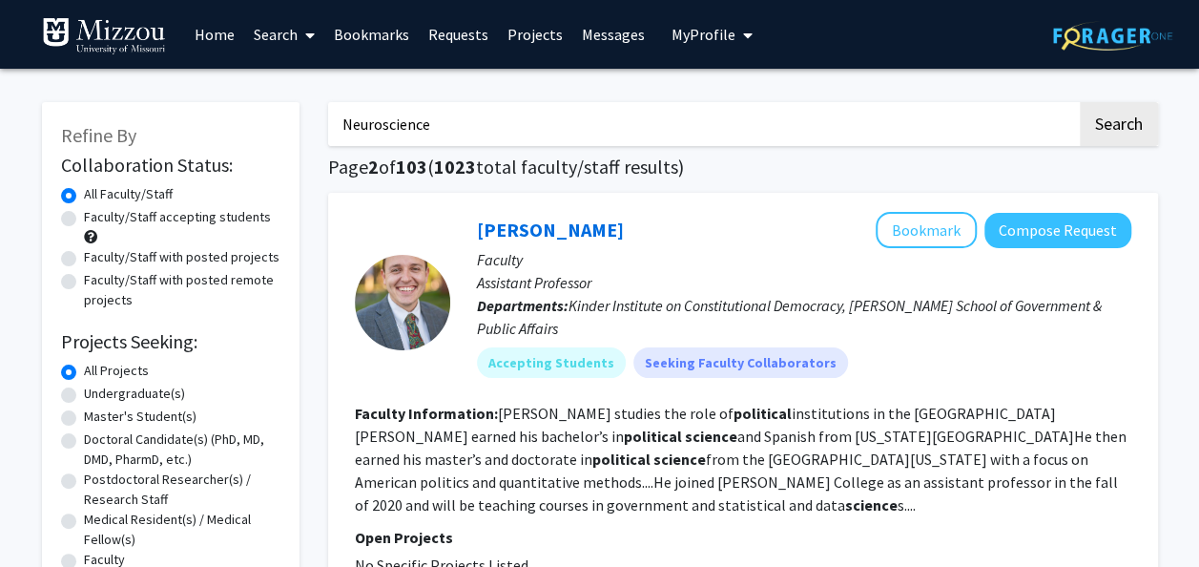
click at [1080, 102] on button "Search" at bounding box center [1119, 124] width 78 height 44
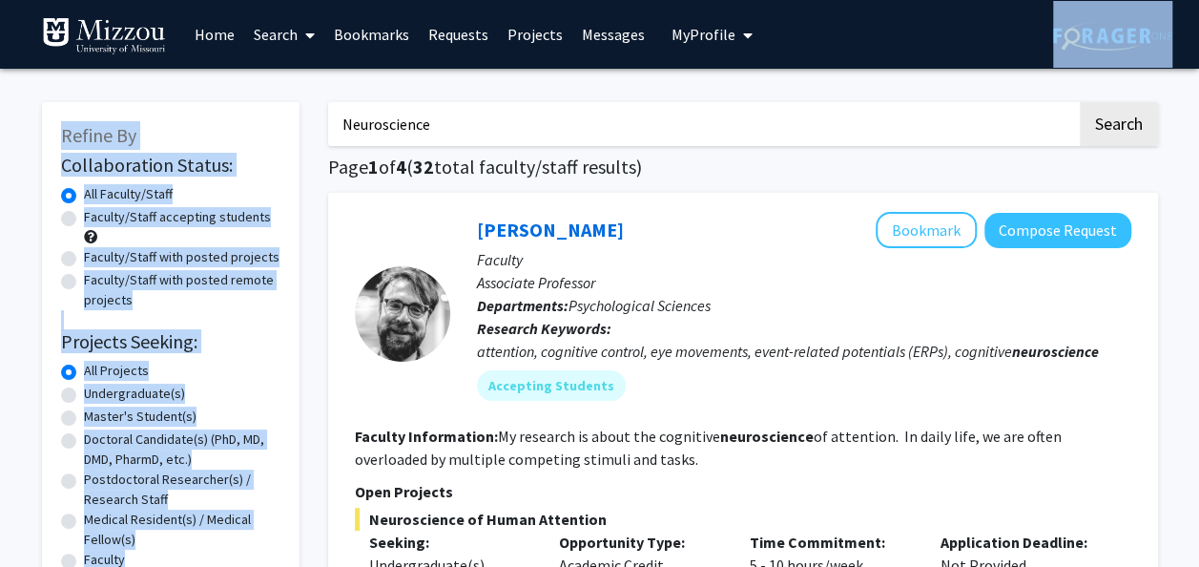
drag, startPoint x: 1198, startPoint y: 64, endPoint x: 1197, endPoint y: 105, distance: 41.0
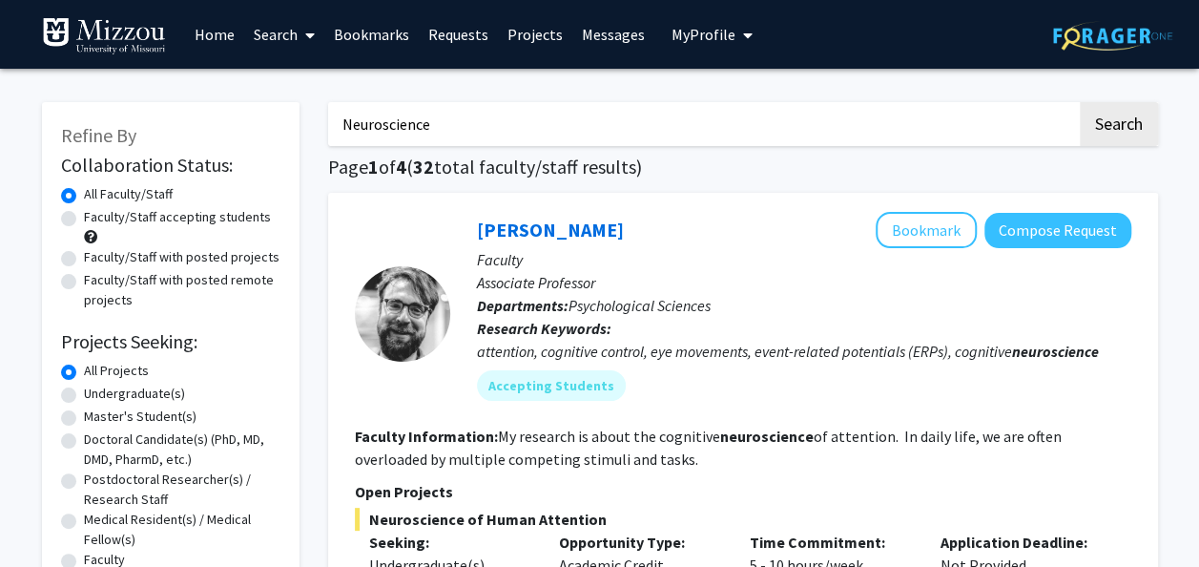
drag, startPoint x: 1197, startPoint y: 105, endPoint x: 1185, endPoint y: 225, distance: 120.8
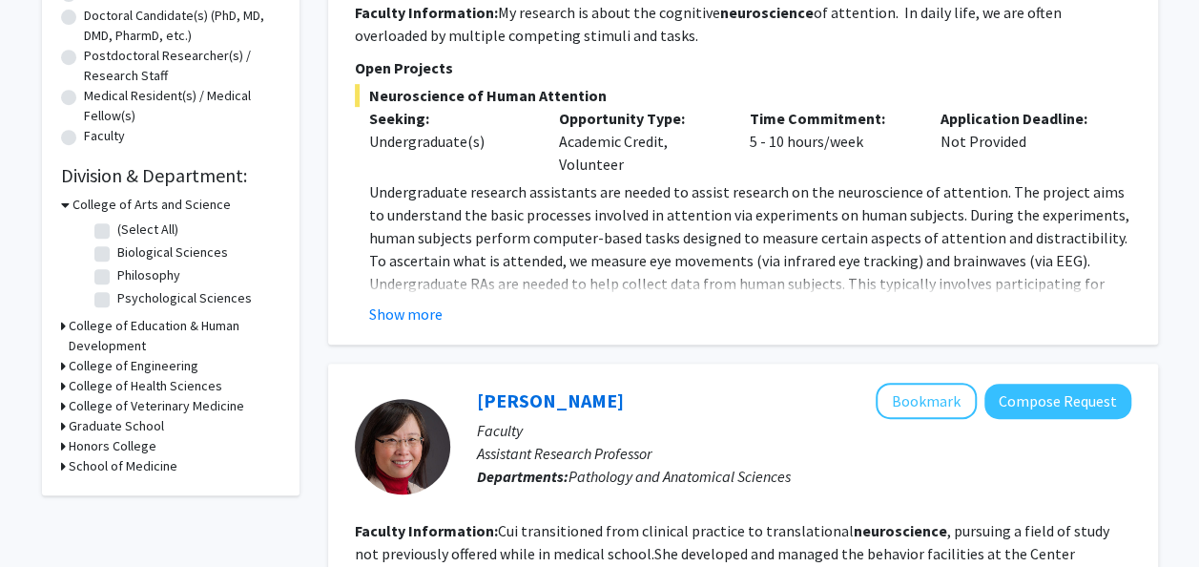
scroll to position [428, 0]
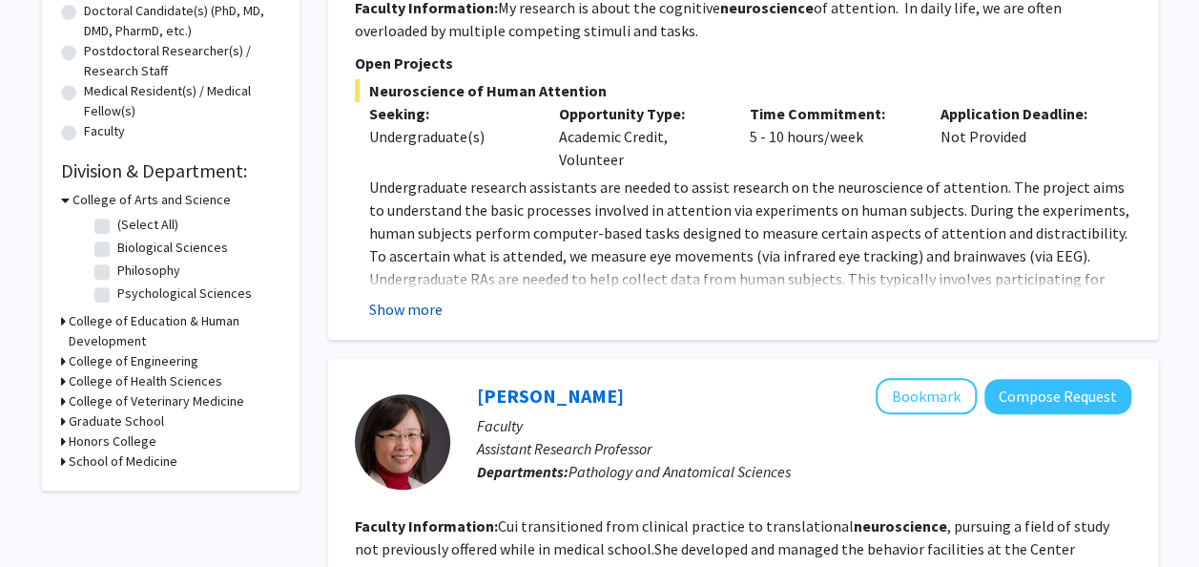
click at [414, 310] on button "Show more" at bounding box center [405, 309] width 73 height 23
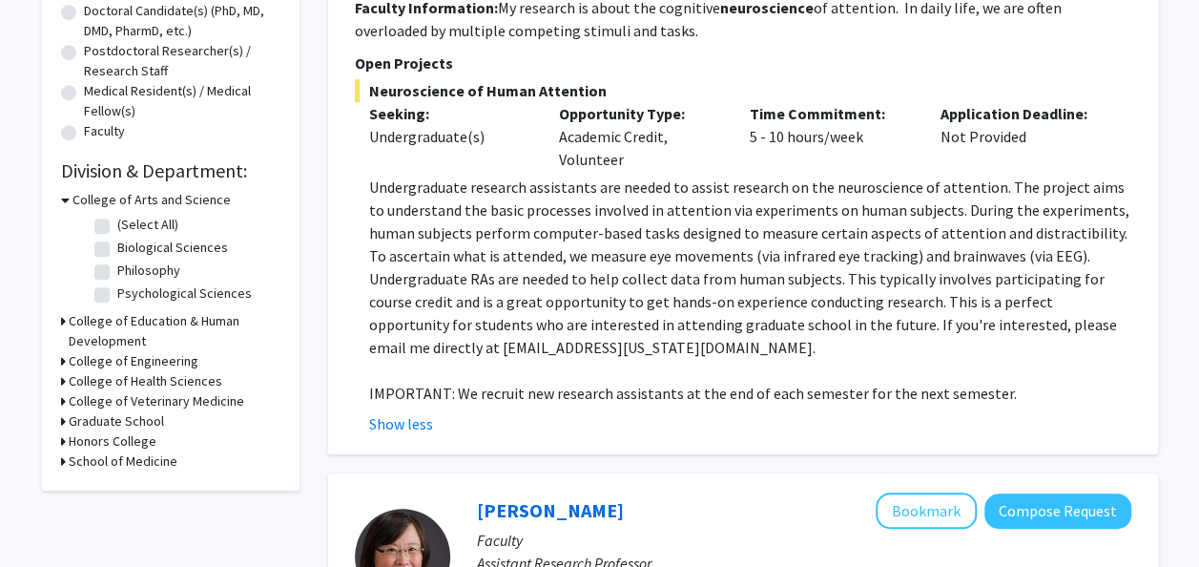
scroll to position [0, 0]
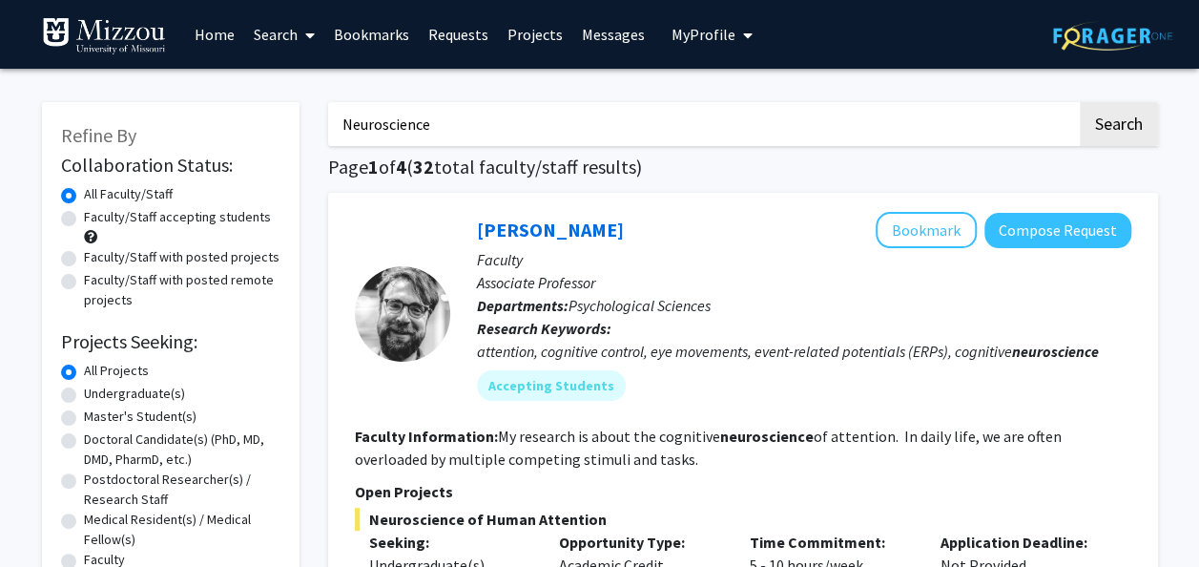
click at [214, 27] on link "Home" at bounding box center [214, 34] width 59 height 67
